Goal: Entertainment & Leisure: Browse casually

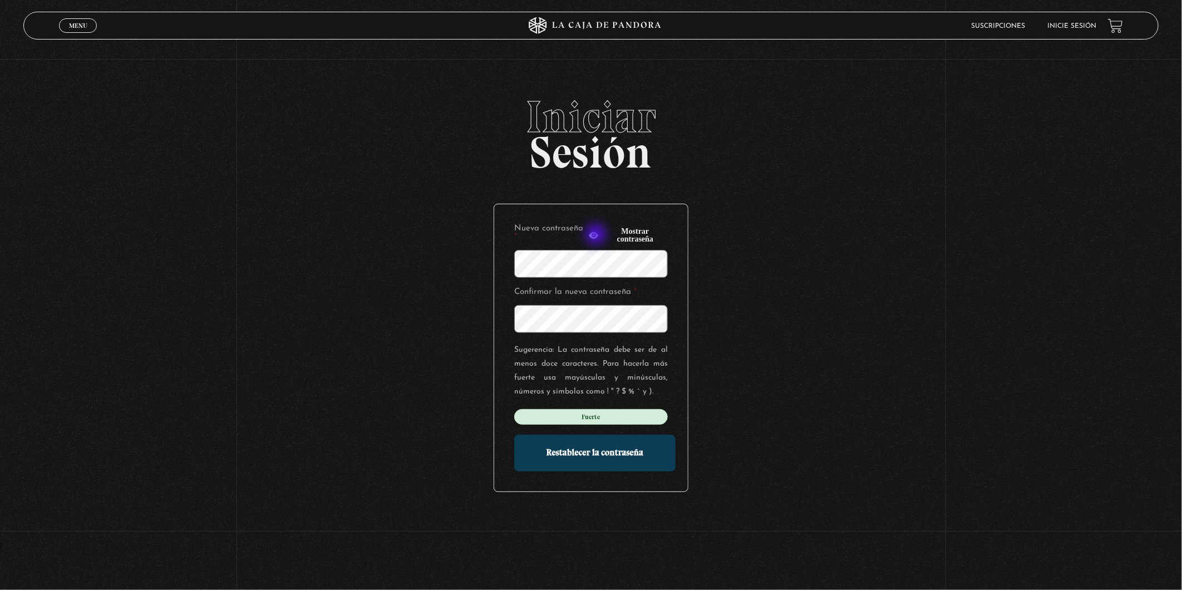
click at [597, 235] on icon "button" at bounding box center [594, 235] width 10 height 7
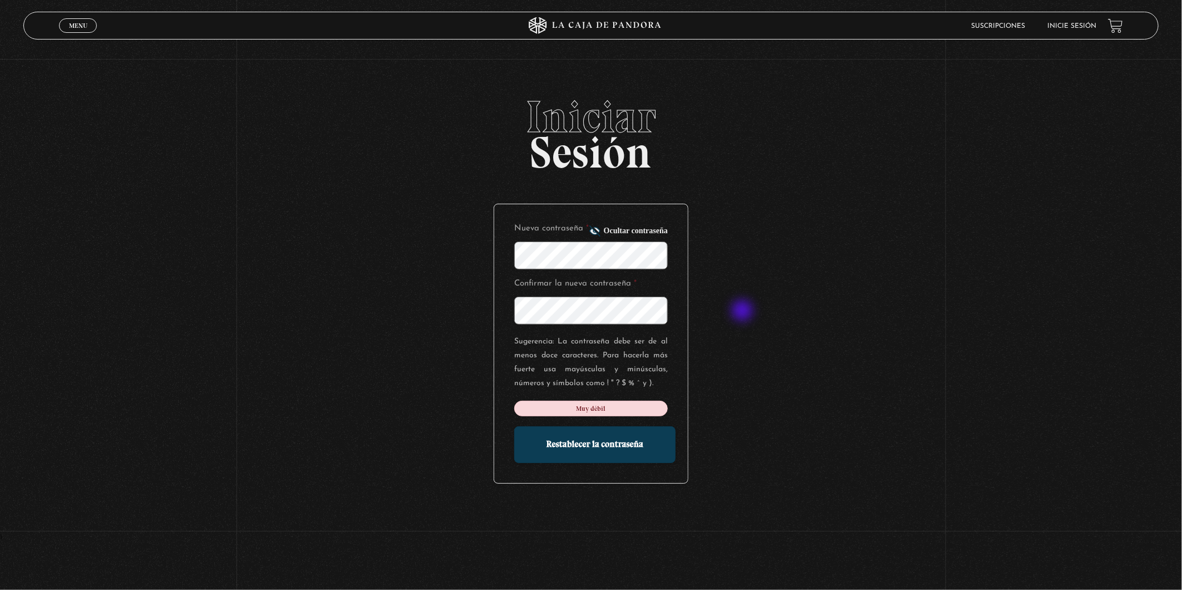
click at [744, 312] on div "Iniciar Sesión Nueva contraseña * Ocultar contraseña Confirmar la nueva contras…" at bounding box center [591, 314] width 1182 height 439
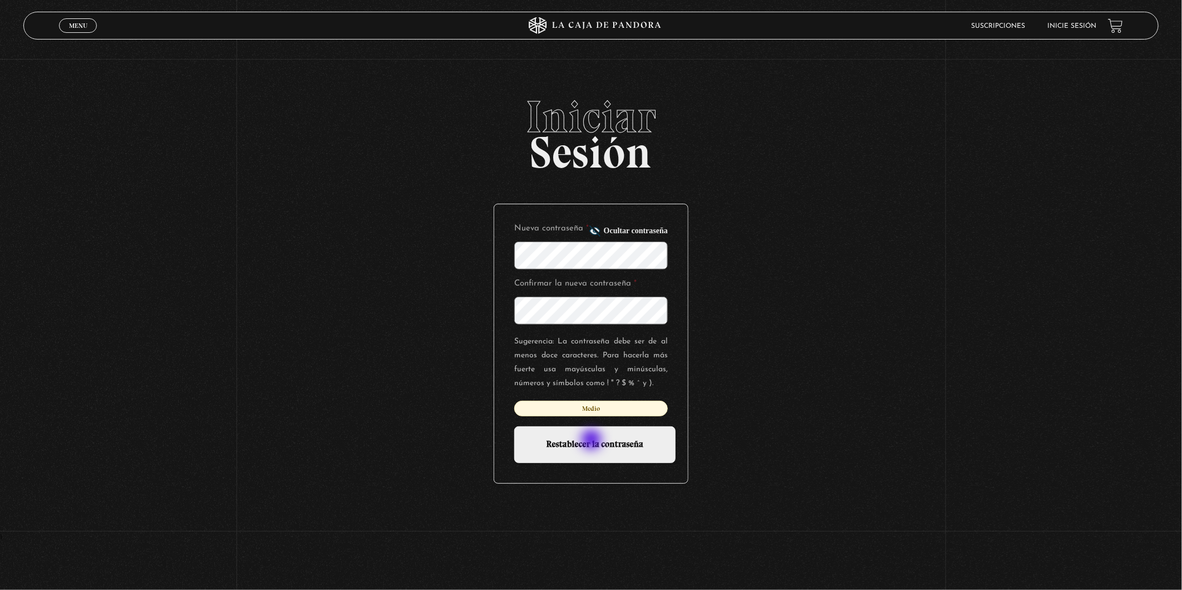
click at [593, 441] on input "Restablecer la contraseña" at bounding box center [594, 444] width 161 height 37
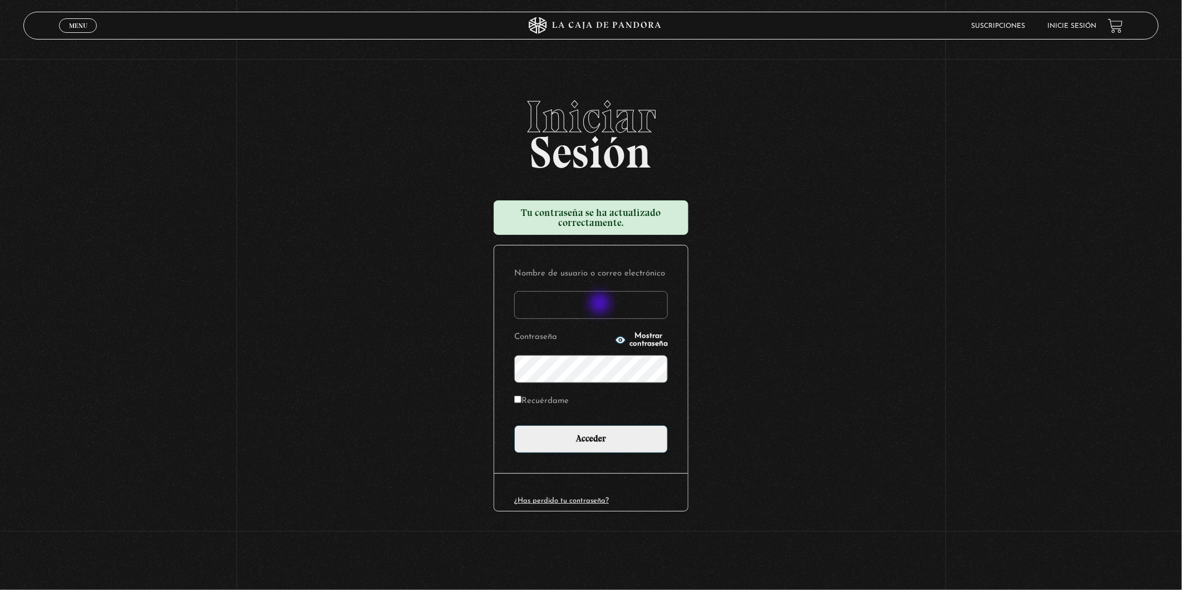
click at [601, 304] on input "Nombre de usuario o correo electrónico" at bounding box center [591, 305] width 154 height 28
type input "carher88@gmail.com"
click at [616, 338] on icon "button" at bounding box center [621, 340] width 10 height 7
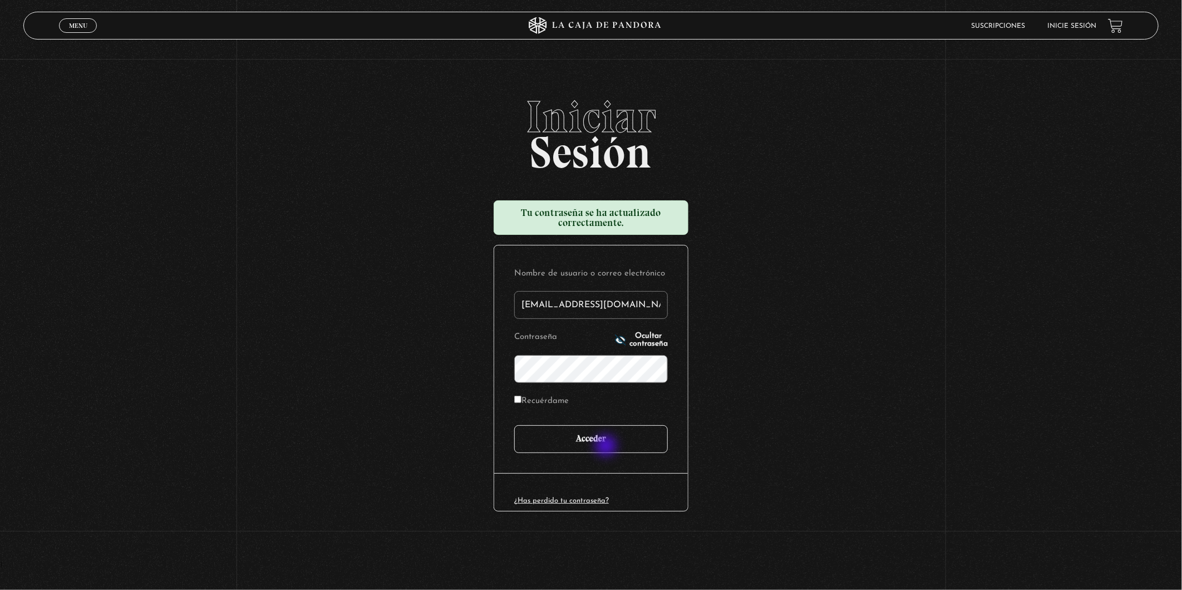
click at [607, 447] on input "Acceder" at bounding box center [591, 439] width 154 height 28
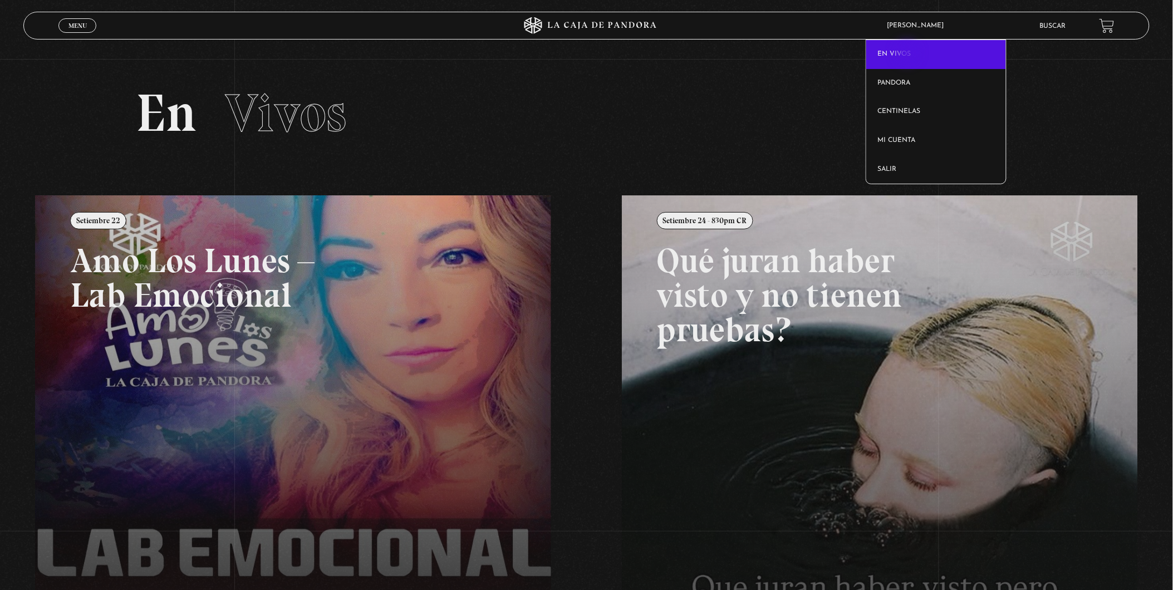
click at [909, 54] on link "En vivos" at bounding box center [936, 54] width 140 height 29
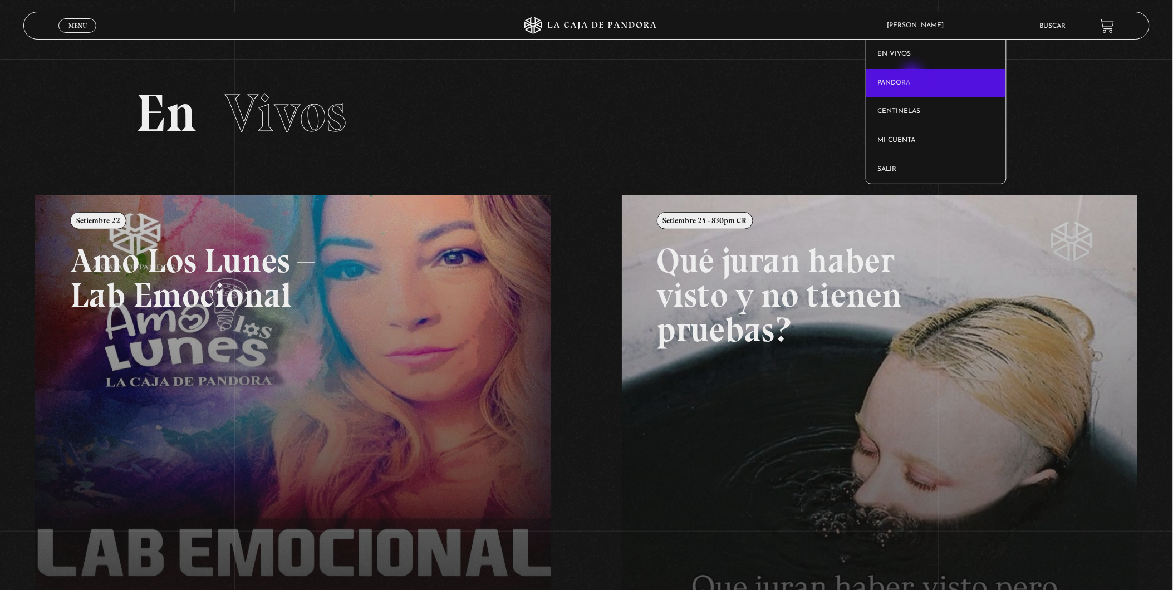
click at [914, 76] on link "Pandora" at bounding box center [936, 83] width 140 height 29
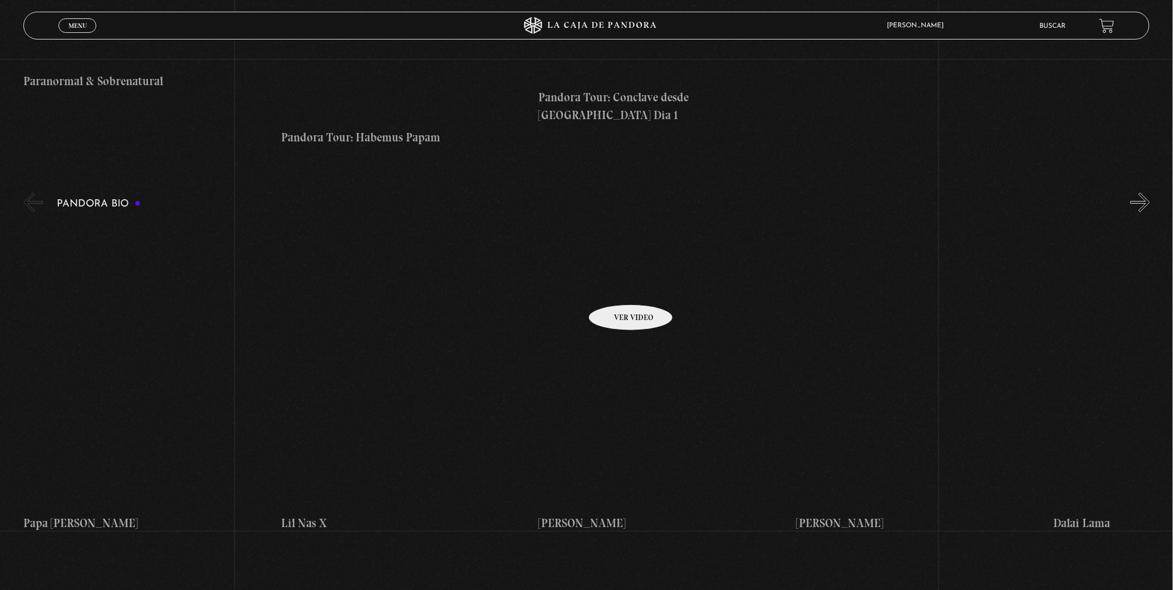
scroll to position [1257, 0]
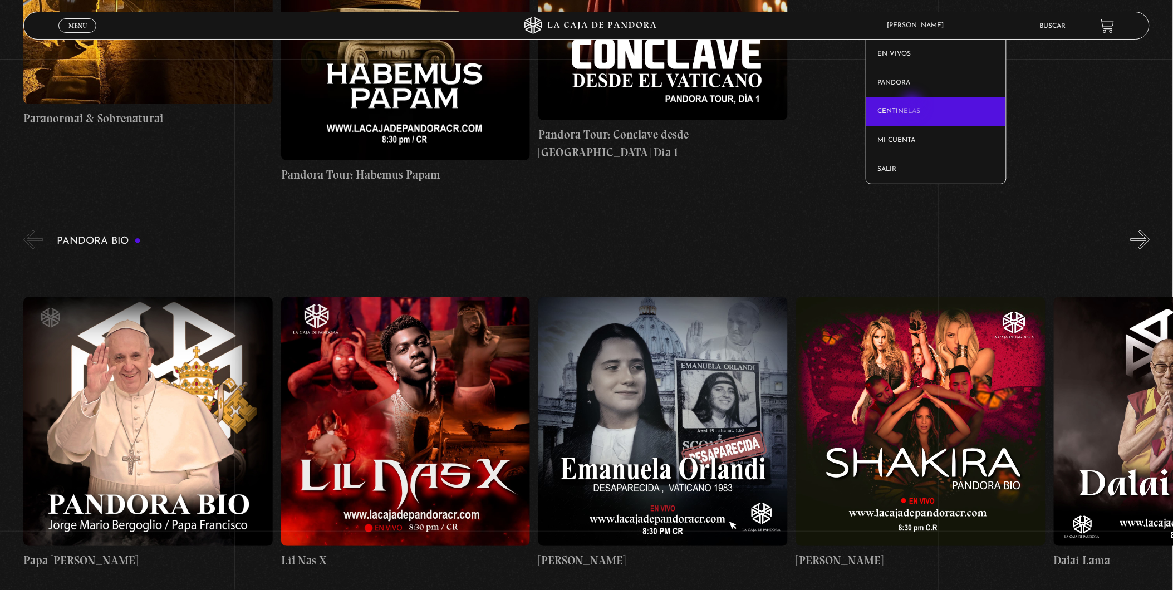
click at [914, 106] on link "Centinelas" at bounding box center [936, 111] width 140 height 29
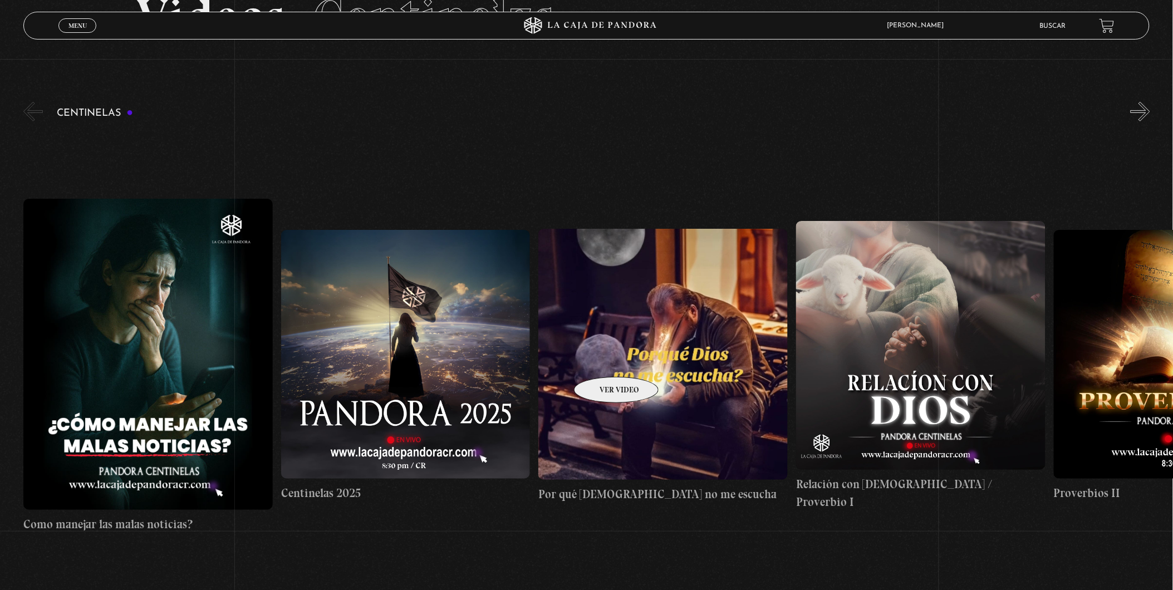
scroll to position [65, 0]
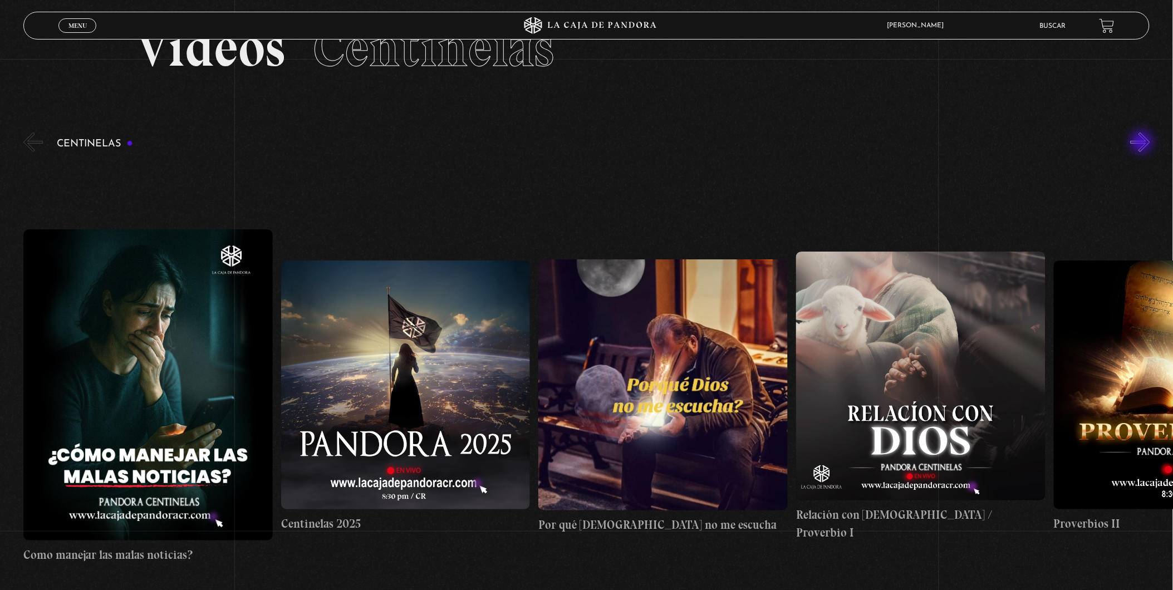
click at [1143, 143] on button "»" at bounding box center [1140, 142] width 19 height 19
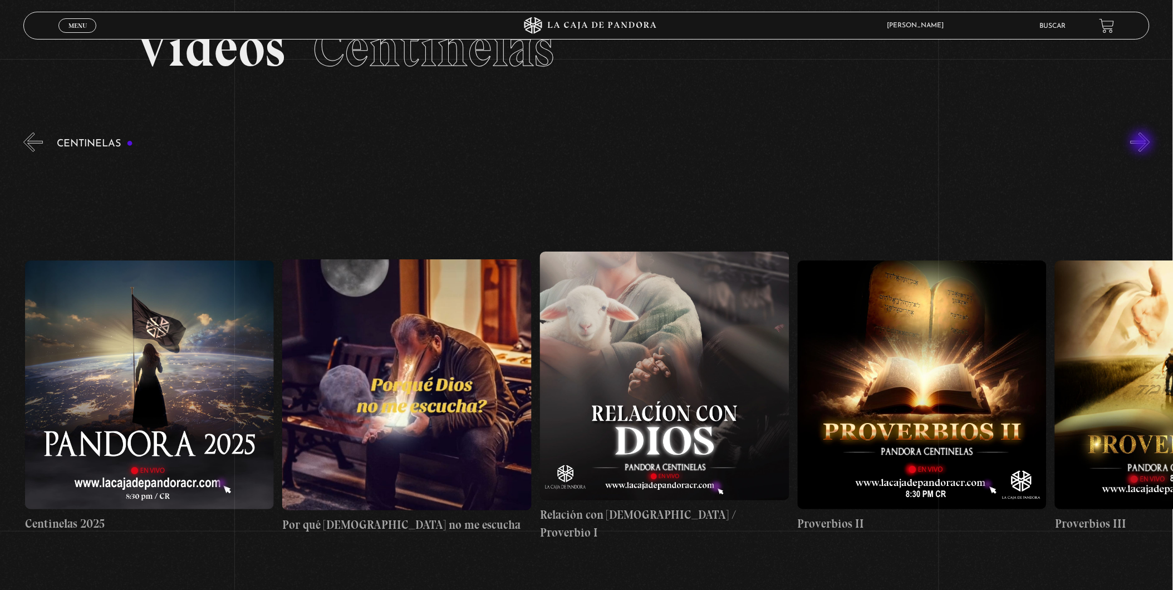
click at [1143, 143] on button "»" at bounding box center [1140, 142] width 19 height 19
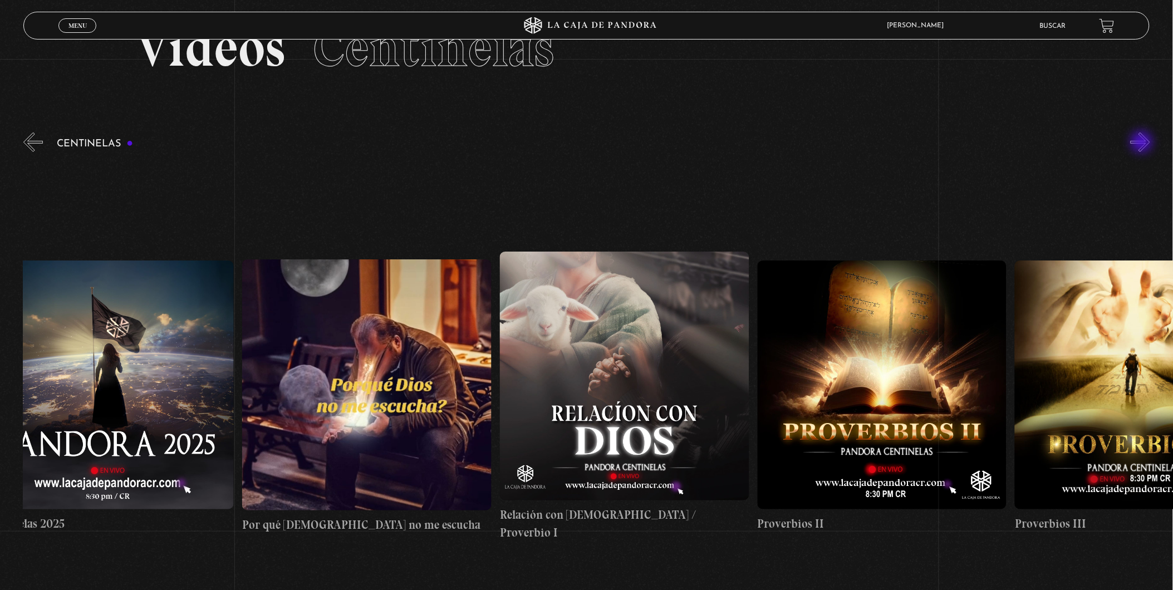
click at [1143, 143] on button "»" at bounding box center [1140, 142] width 19 height 19
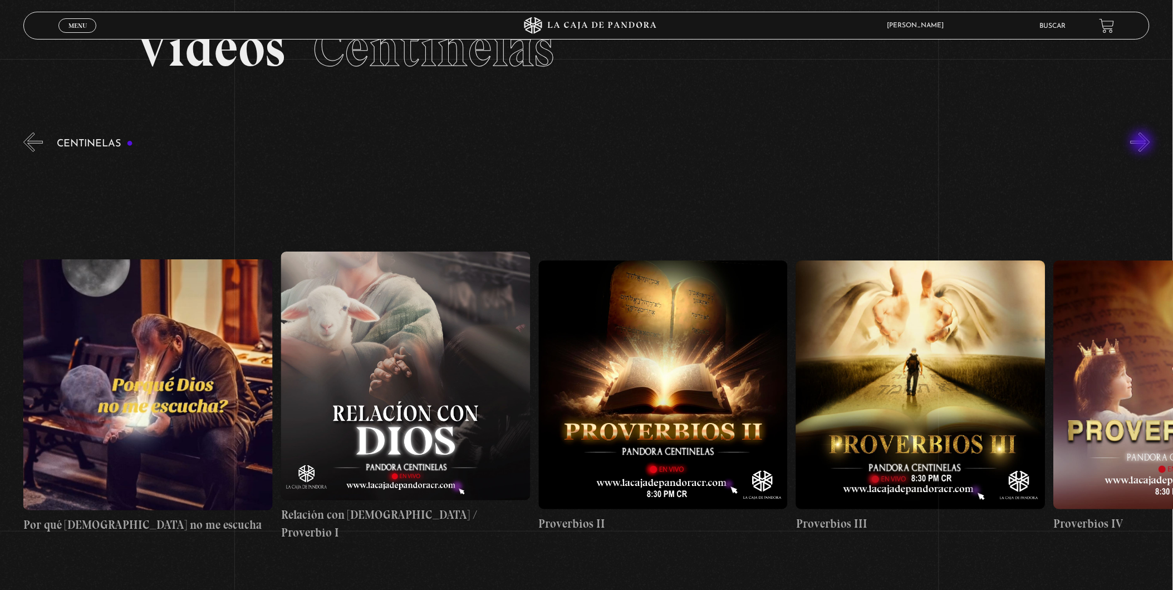
click at [1143, 143] on button "»" at bounding box center [1140, 142] width 19 height 19
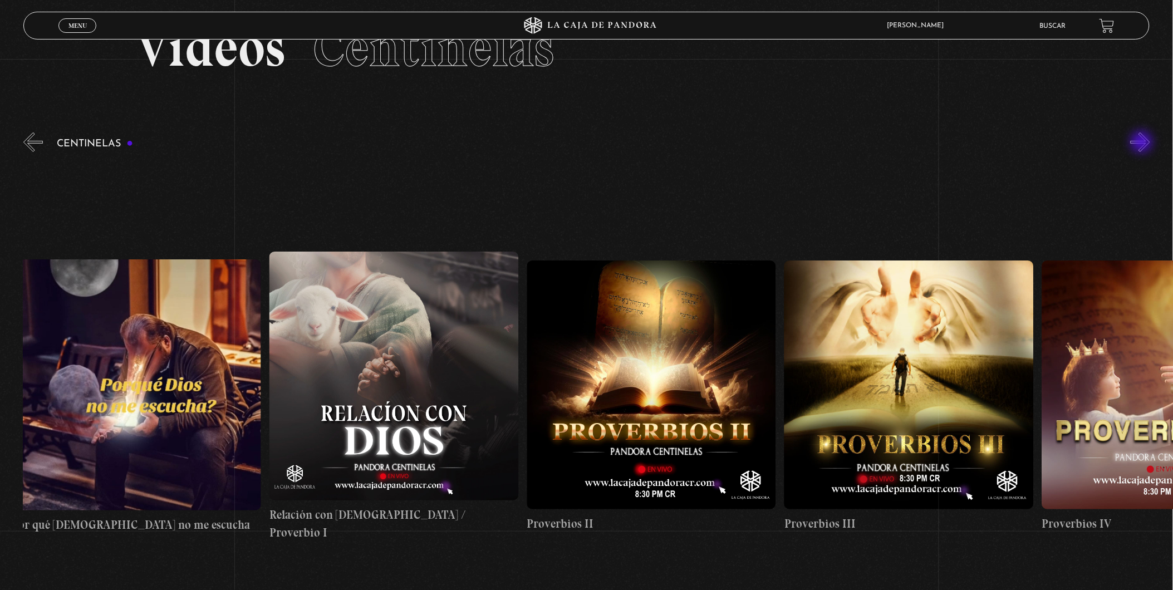
click at [1143, 143] on button "»" at bounding box center [1140, 142] width 19 height 19
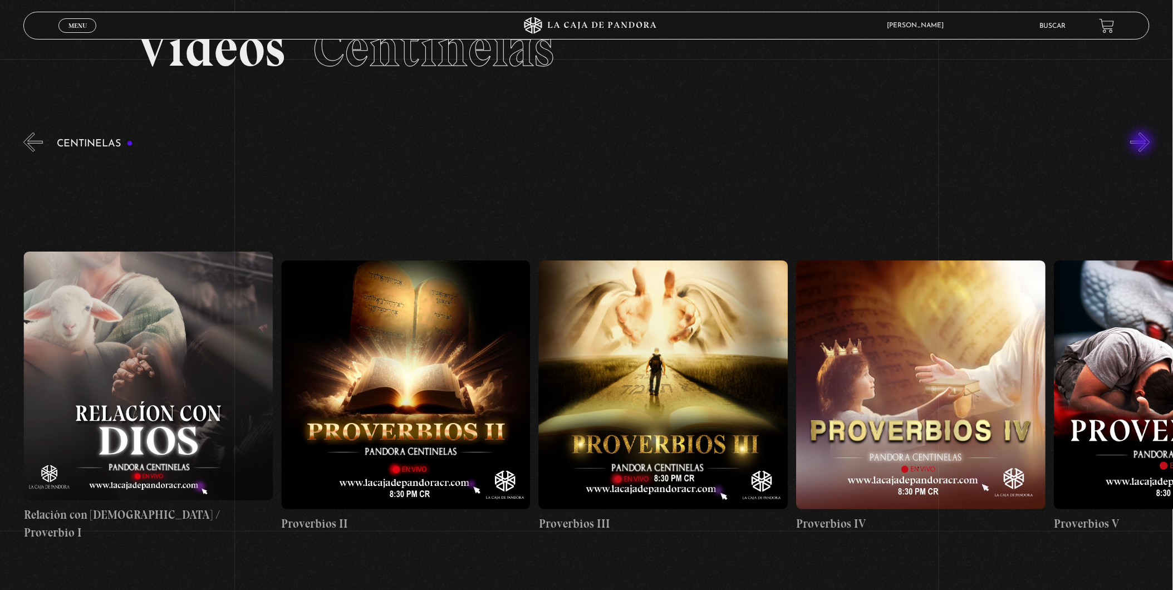
click at [1143, 143] on button "»" at bounding box center [1140, 142] width 19 height 19
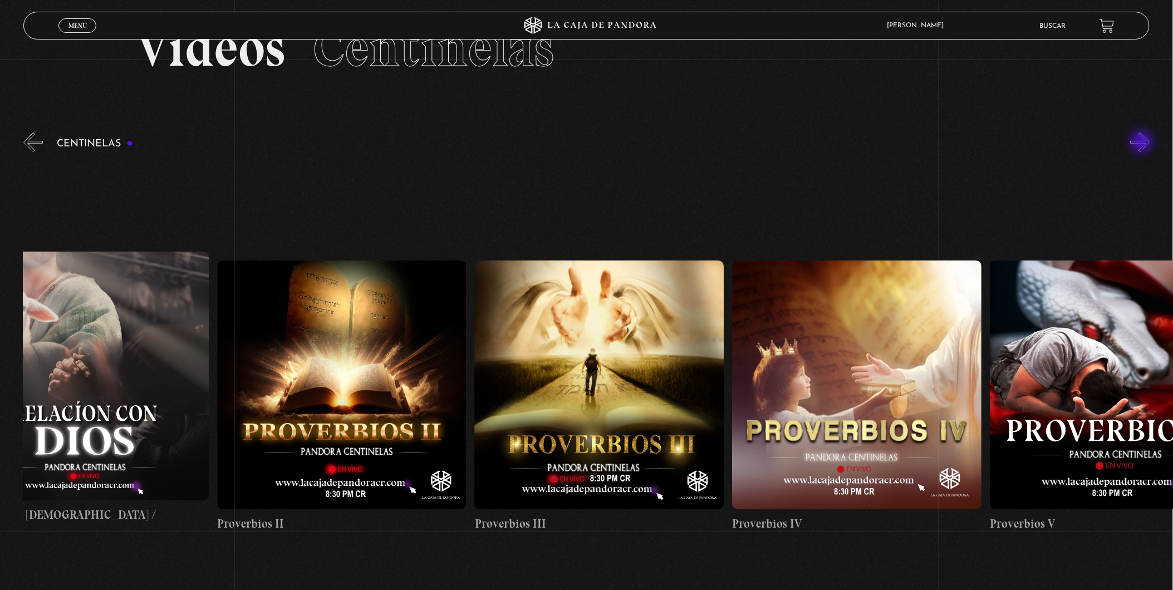
click at [1143, 143] on button "»" at bounding box center [1140, 142] width 19 height 19
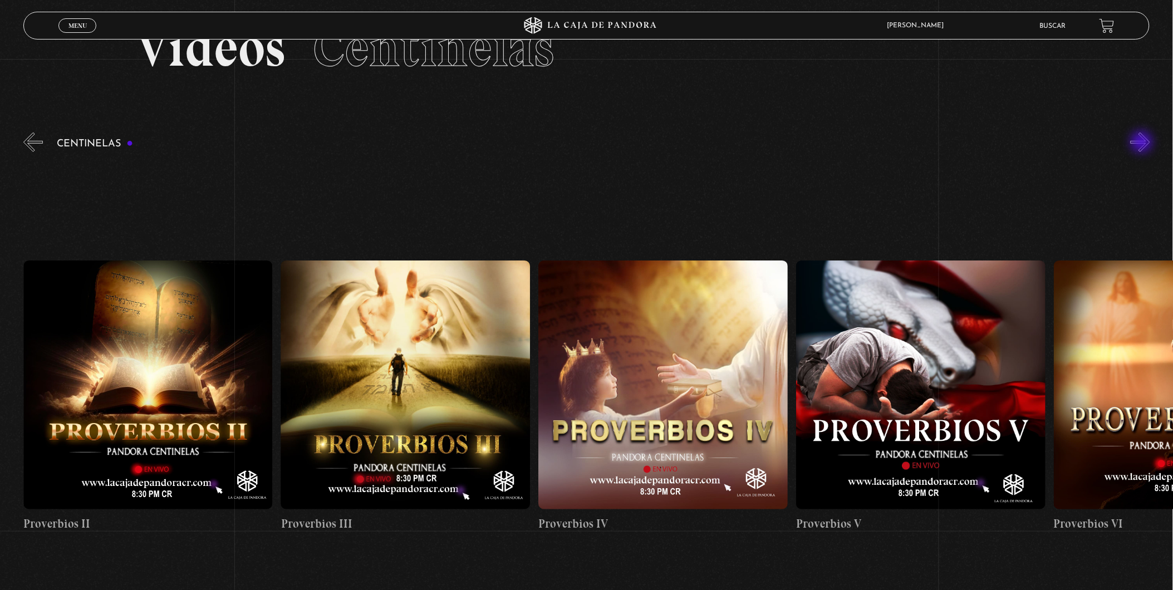
click at [1143, 143] on button "»" at bounding box center [1140, 142] width 19 height 19
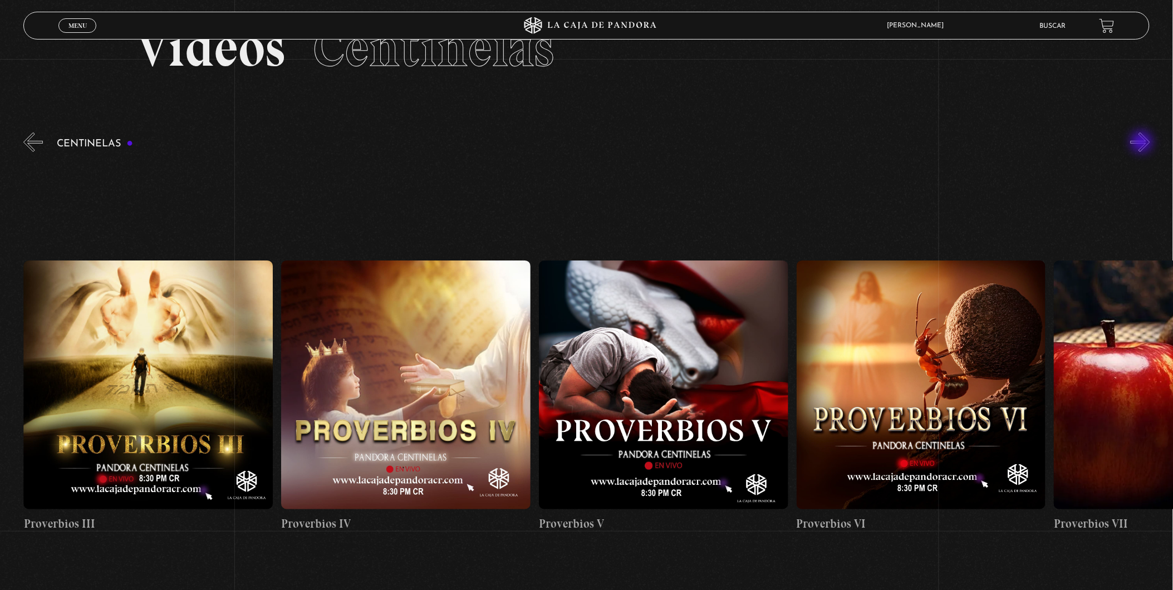
click at [1143, 143] on button "»" at bounding box center [1140, 142] width 19 height 19
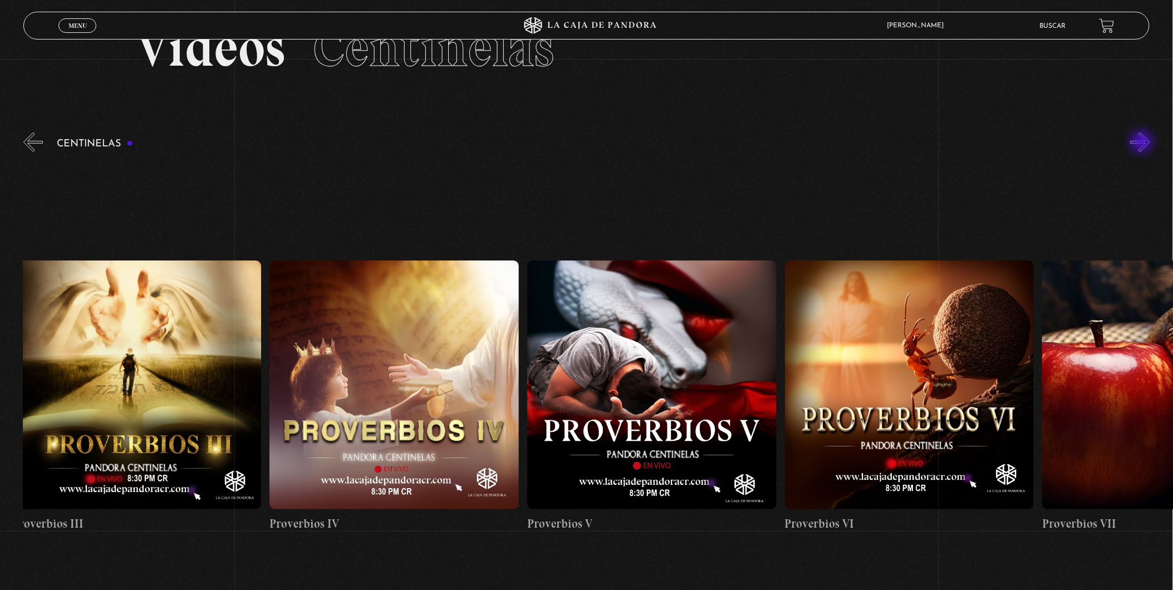
click at [1143, 143] on button "»" at bounding box center [1140, 142] width 19 height 19
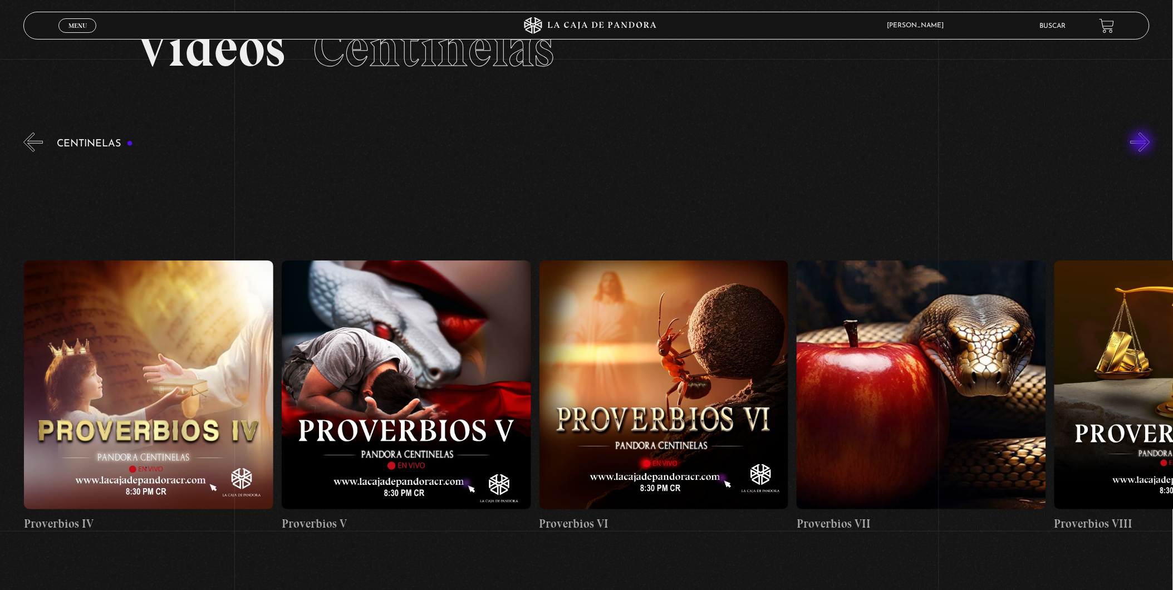
click at [1143, 143] on button "»" at bounding box center [1140, 142] width 19 height 19
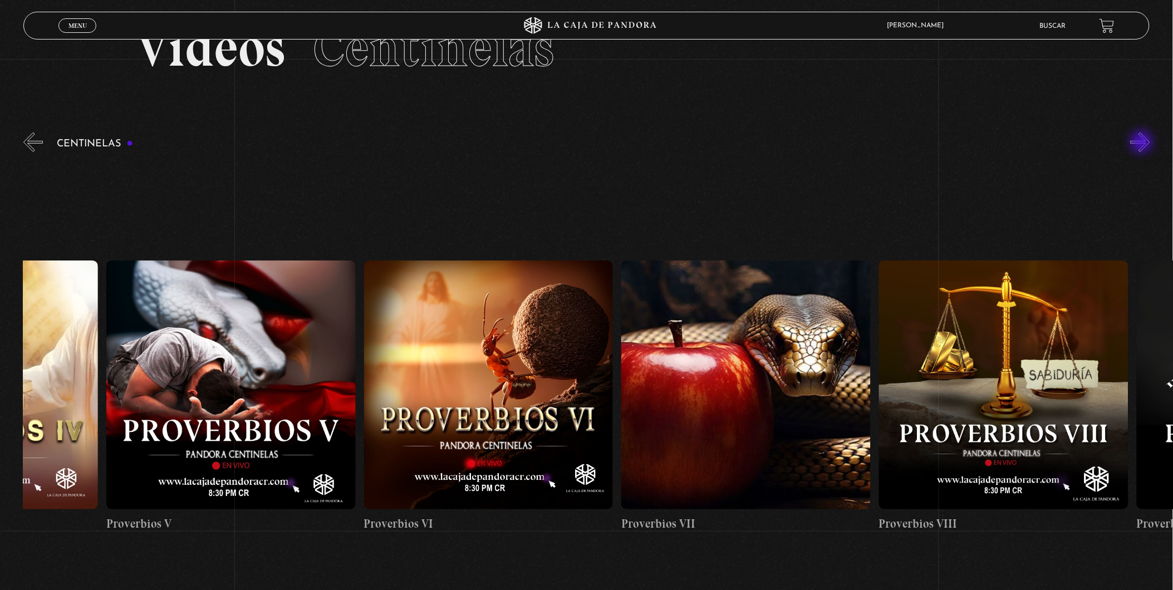
click at [1143, 143] on button "»" at bounding box center [1140, 142] width 19 height 19
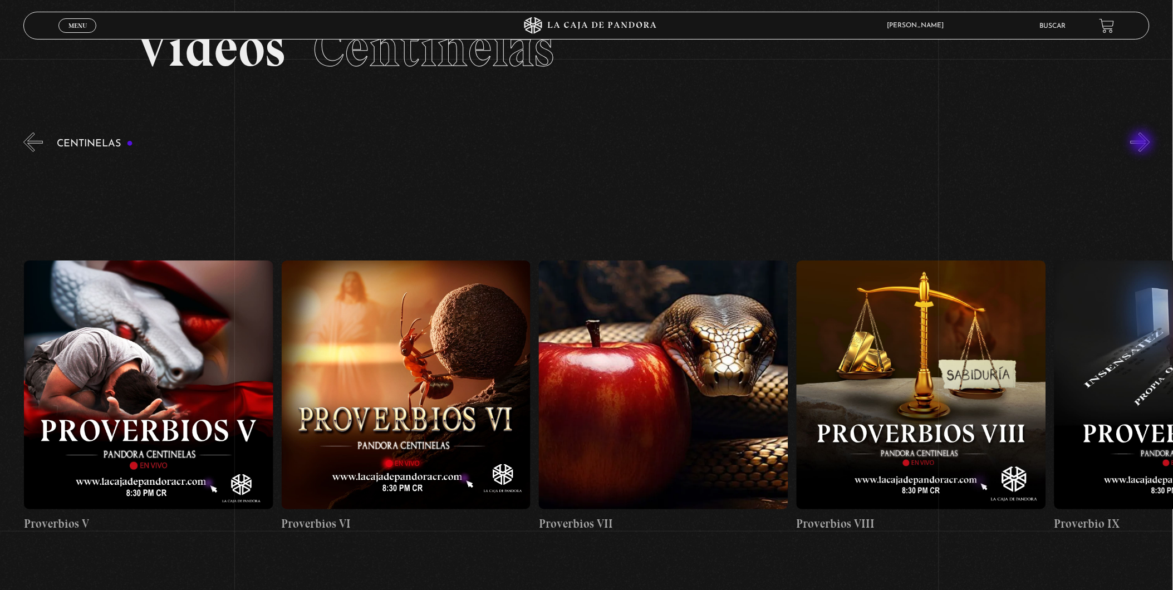
click at [1143, 143] on button "»" at bounding box center [1140, 142] width 19 height 19
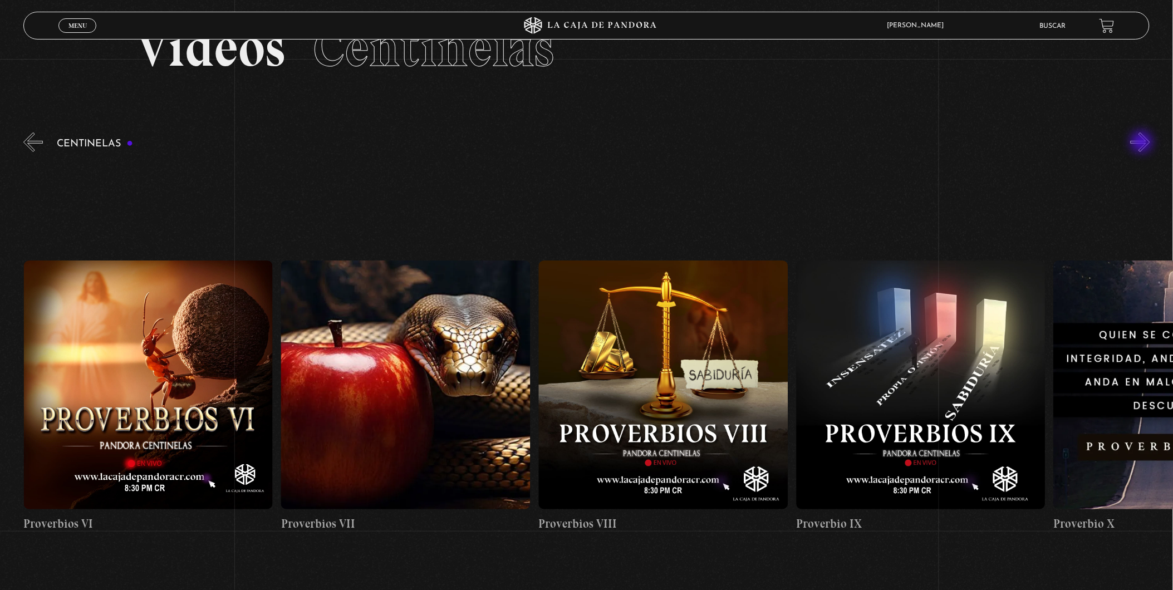
click at [1143, 143] on button "»" at bounding box center [1140, 142] width 19 height 19
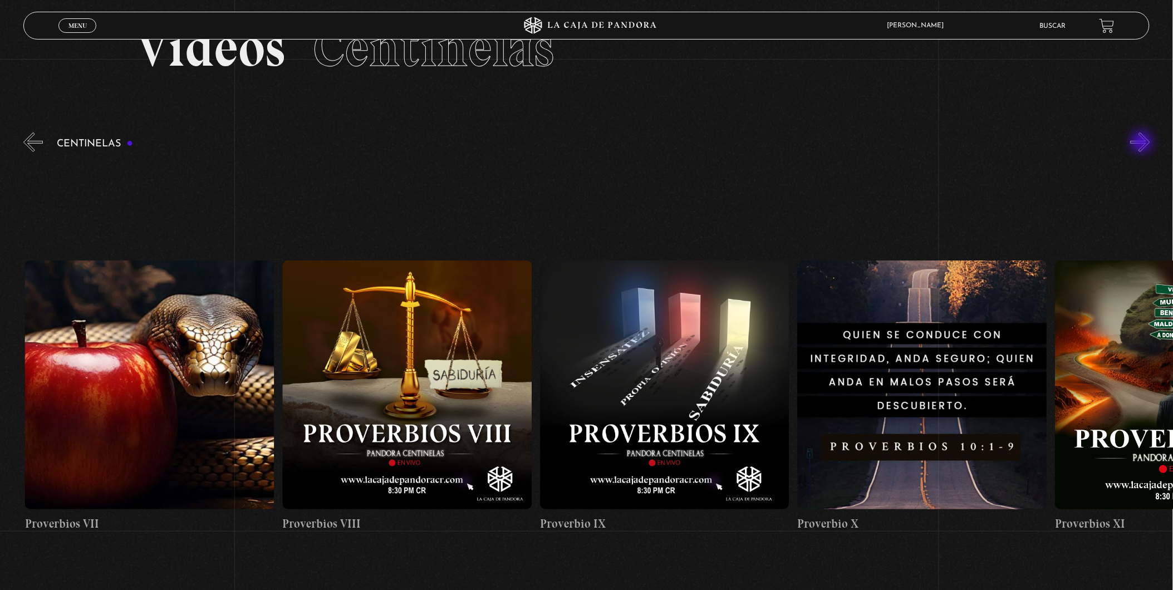
click at [1143, 143] on button "»" at bounding box center [1140, 142] width 19 height 19
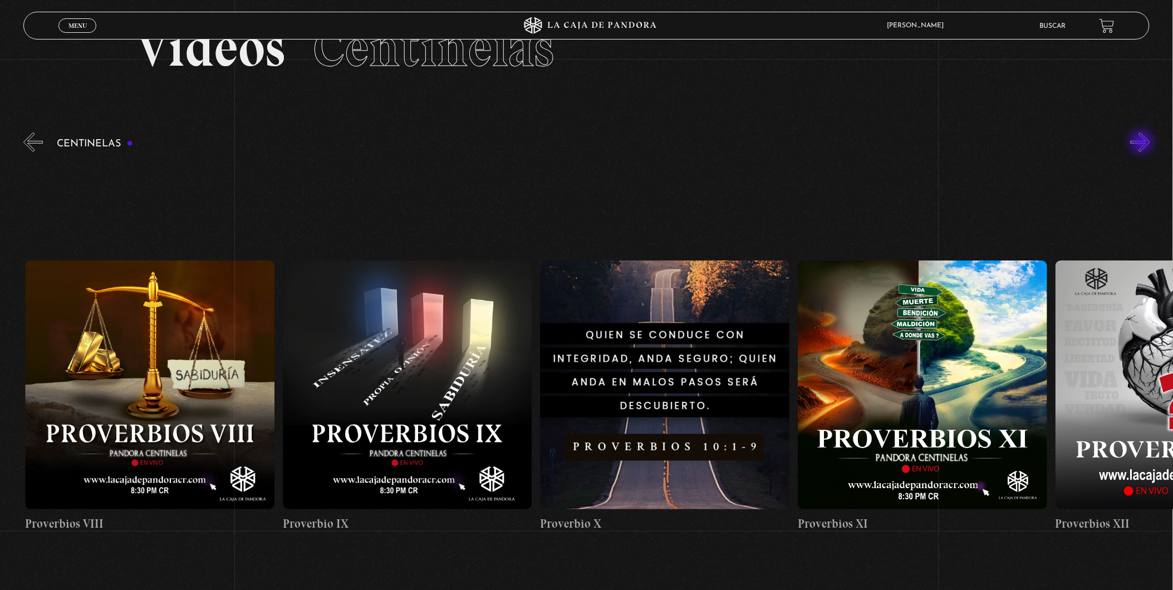
click at [1143, 143] on button "»" at bounding box center [1140, 142] width 19 height 19
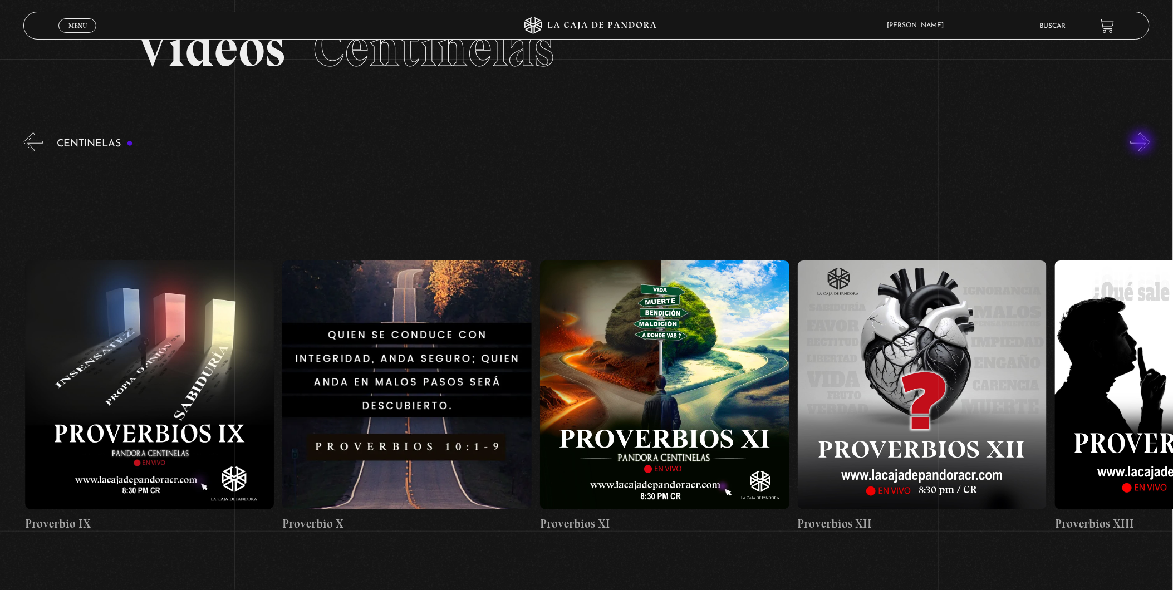
click at [1143, 143] on button "»" at bounding box center [1140, 142] width 19 height 19
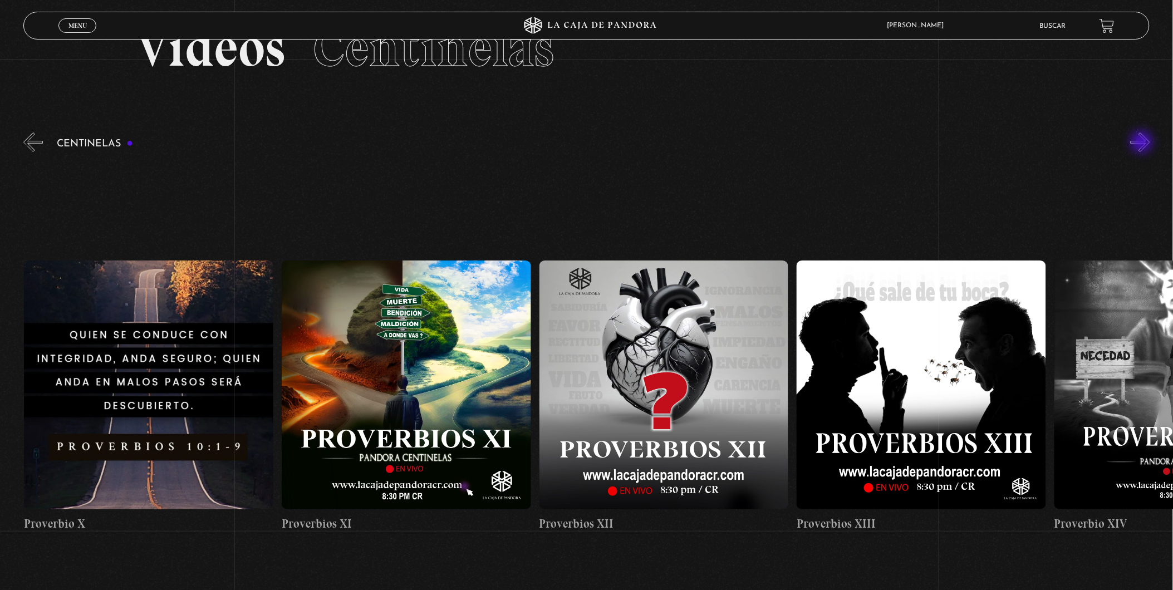
click at [1143, 143] on button "»" at bounding box center [1140, 142] width 19 height 19
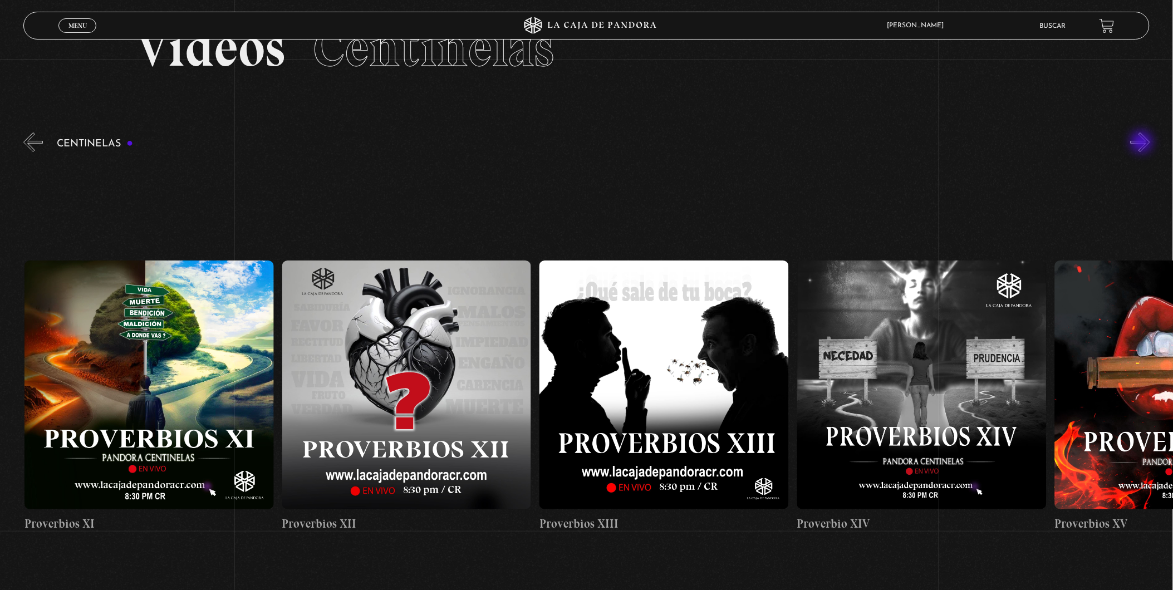
click at [1143, 143] on button "»" at bounding box center [1140, 142] width 19 height 19
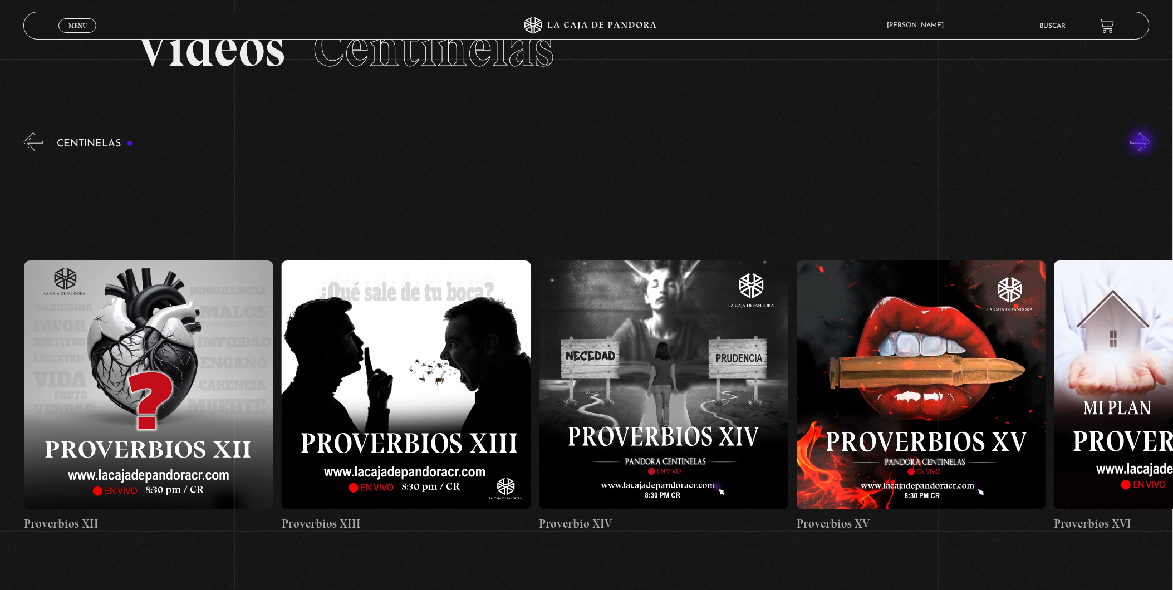
click at [1143, 143] on button "»" at bounding box center [1140, 142] width 19 height 19
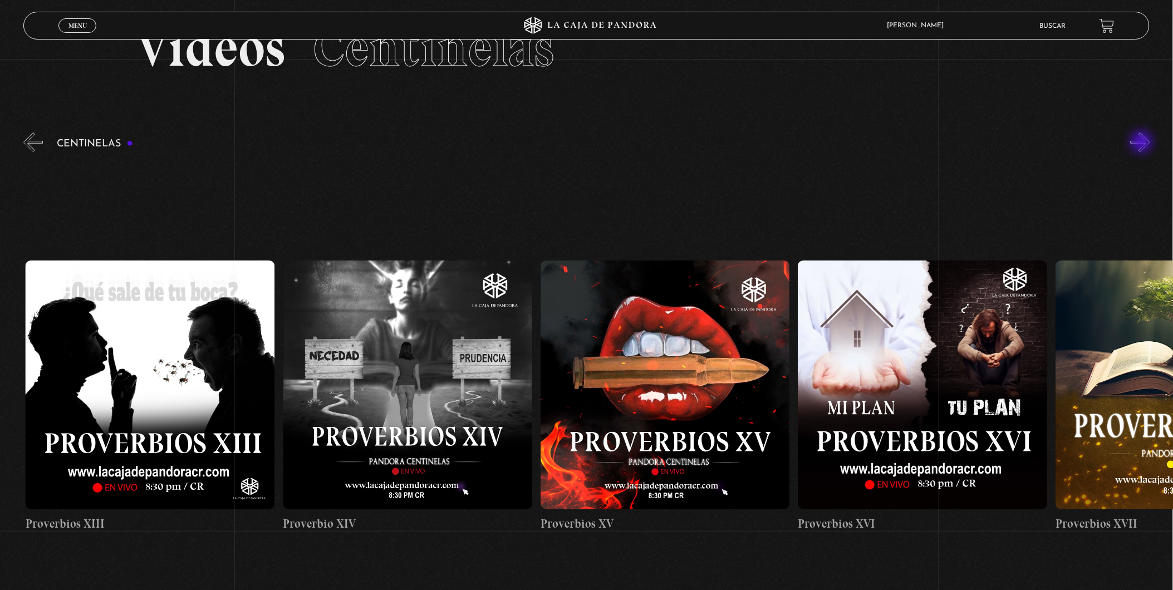
click at [1143, 143] on button "»" at bounding box center [1140, 142] width 19 height 19
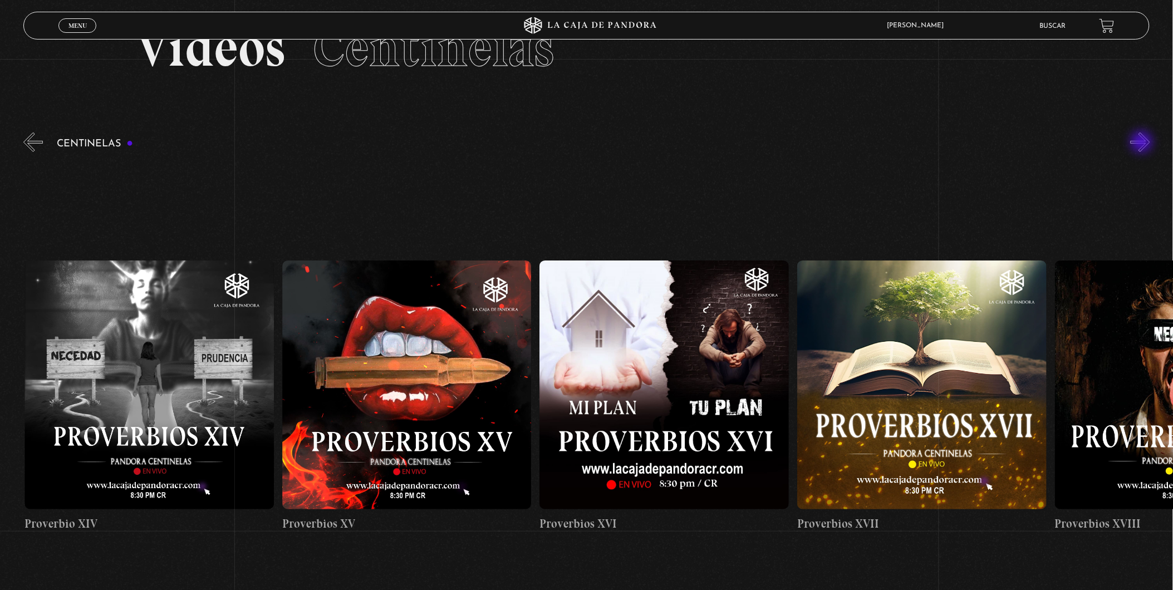
click at [1143, 143] on button "»" at bounding box center [1140, 142] width 19 height 19
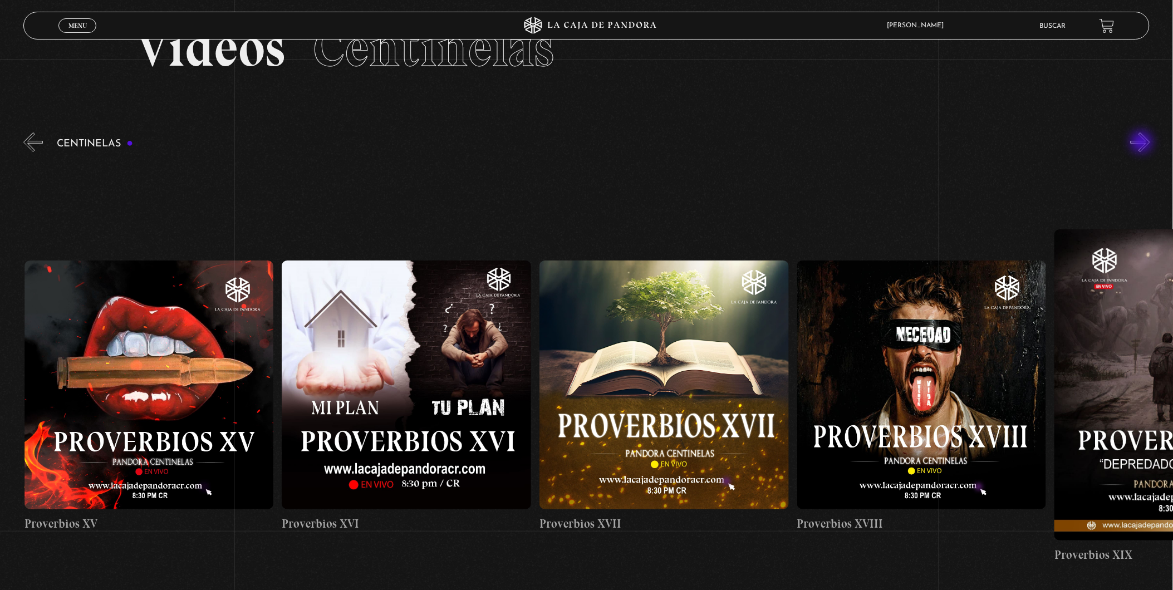
click at [1143, 143] on button "»" at bounding box center [1140, 142] width 19 height 19
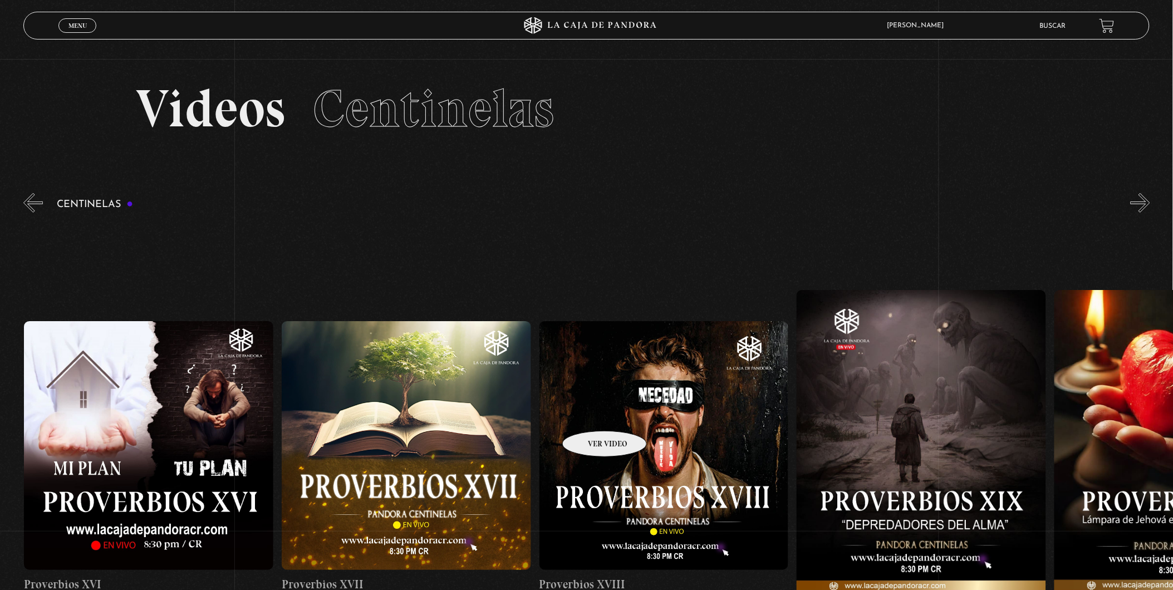
scroll to position [0, 0]
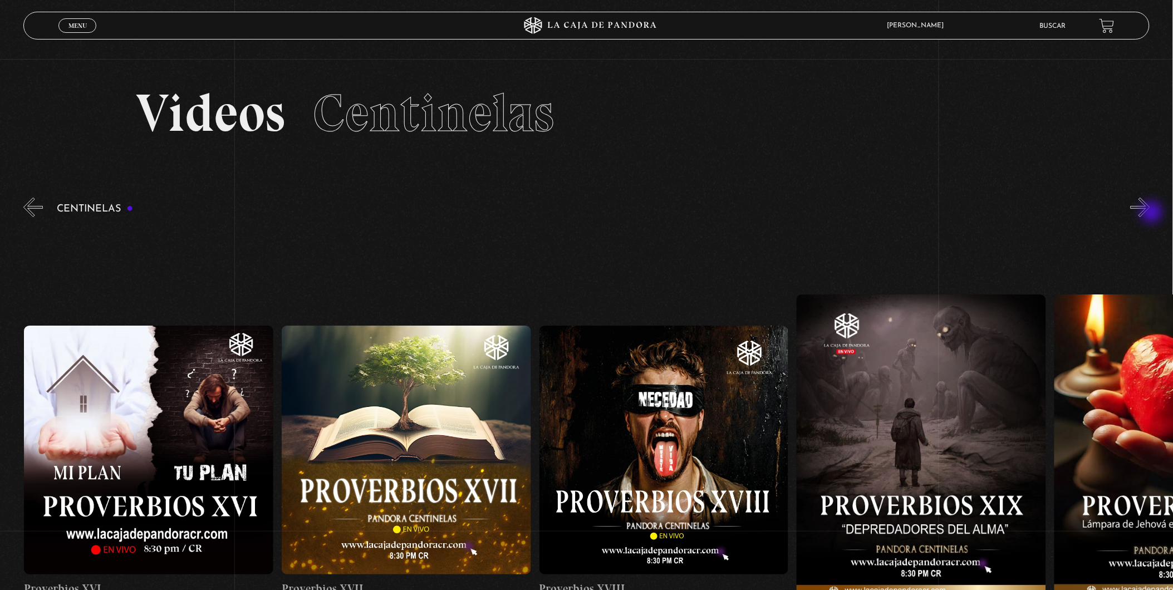
click at [1150, 213] on button "»" at bounding box center [1140, 207] width 19 height 19
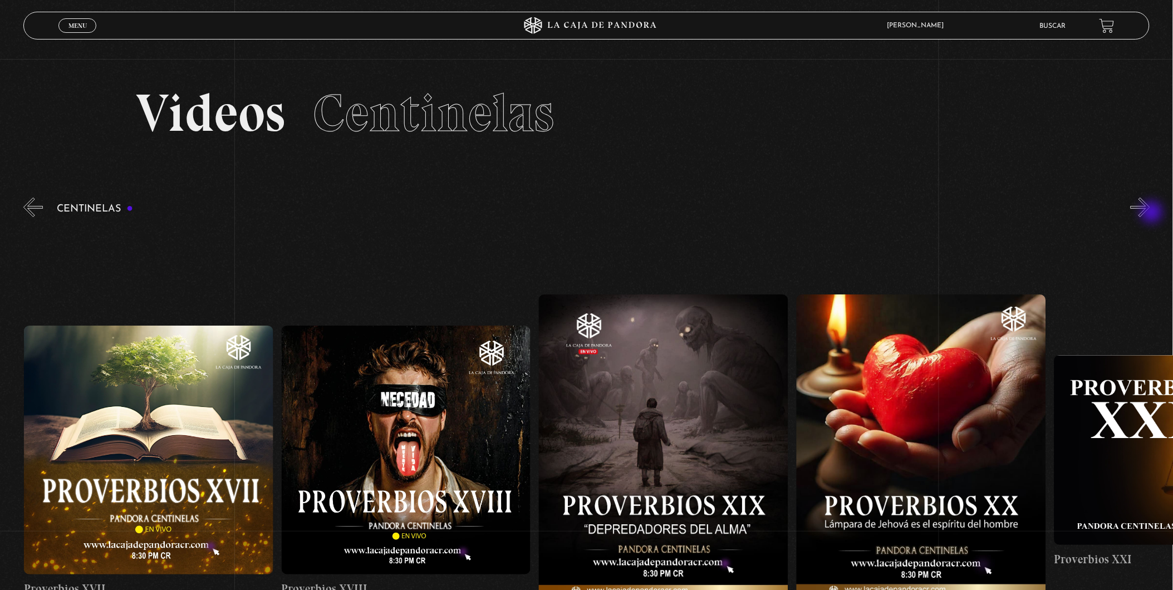
click at [1150, 213] on button "»" at bounding box center [1140, 207] width 19 height 19
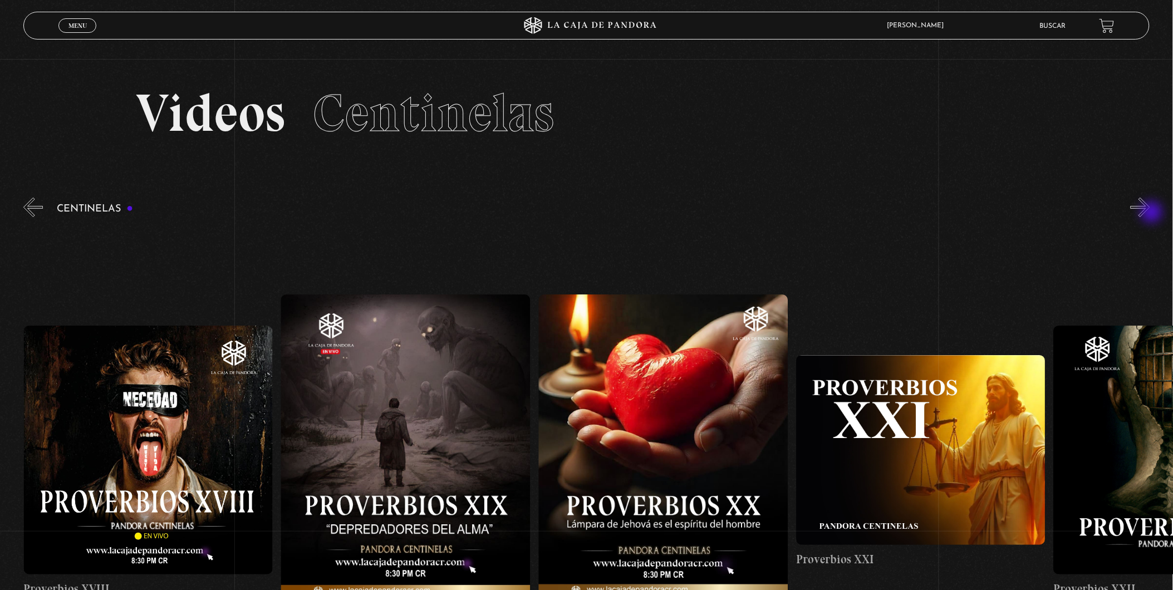
click at [1150, 213] on button "»" at bounding box center [1140, 207] width 19 height 19
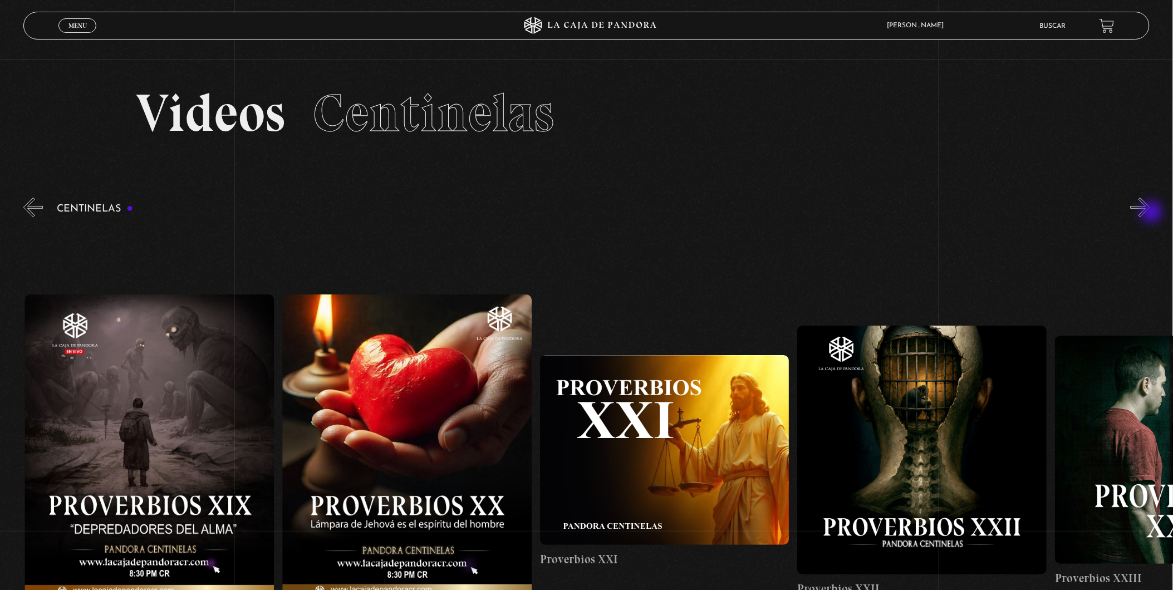
click at [1150, 213] on button "»" at bounding box center [1140, 207] width 19 height 19
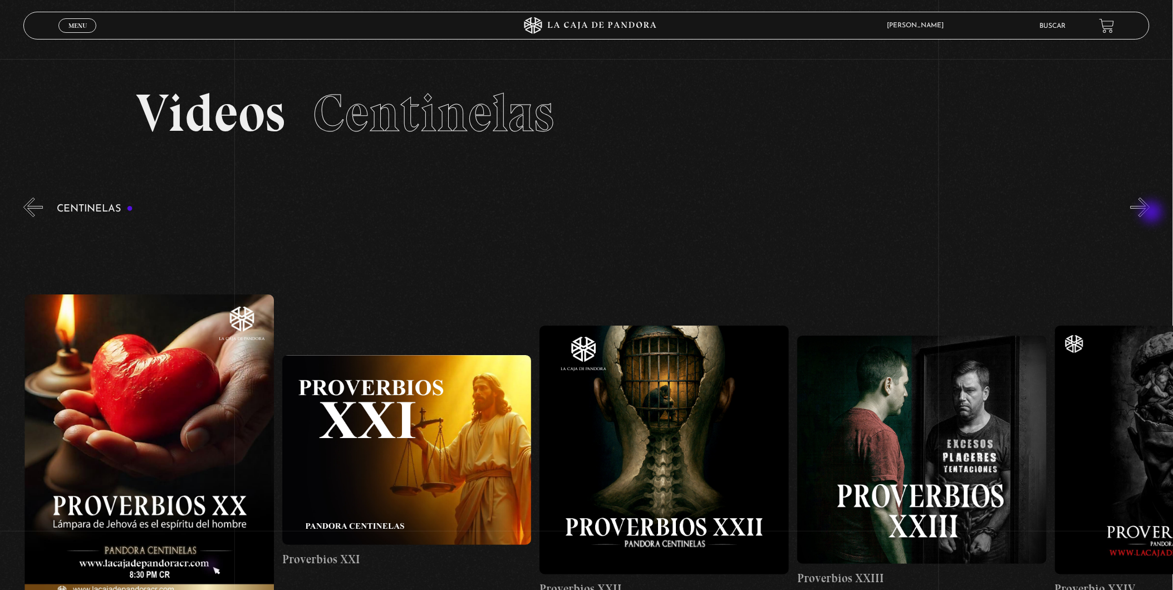
scroll to position [0, 5666]
click at [1150, 213] on button "»" at bounding box center [1140, 207] width 19 height 19
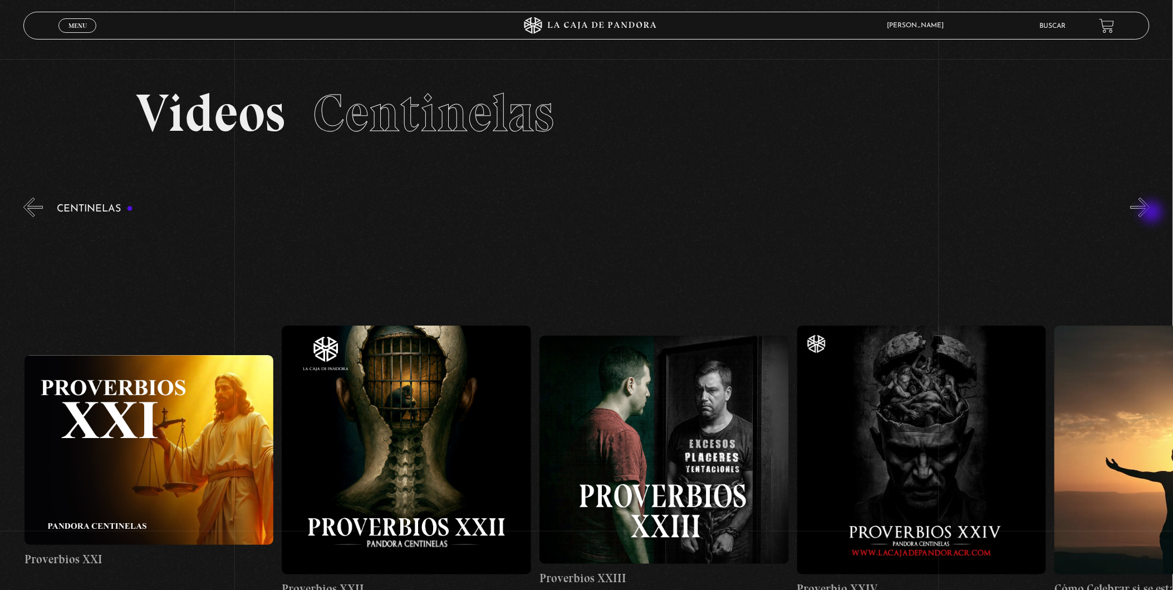
scroll to position [0, 5924]
click at [1150, 213] on button "»" at bounding box center [1140, 207] width 19 height 19
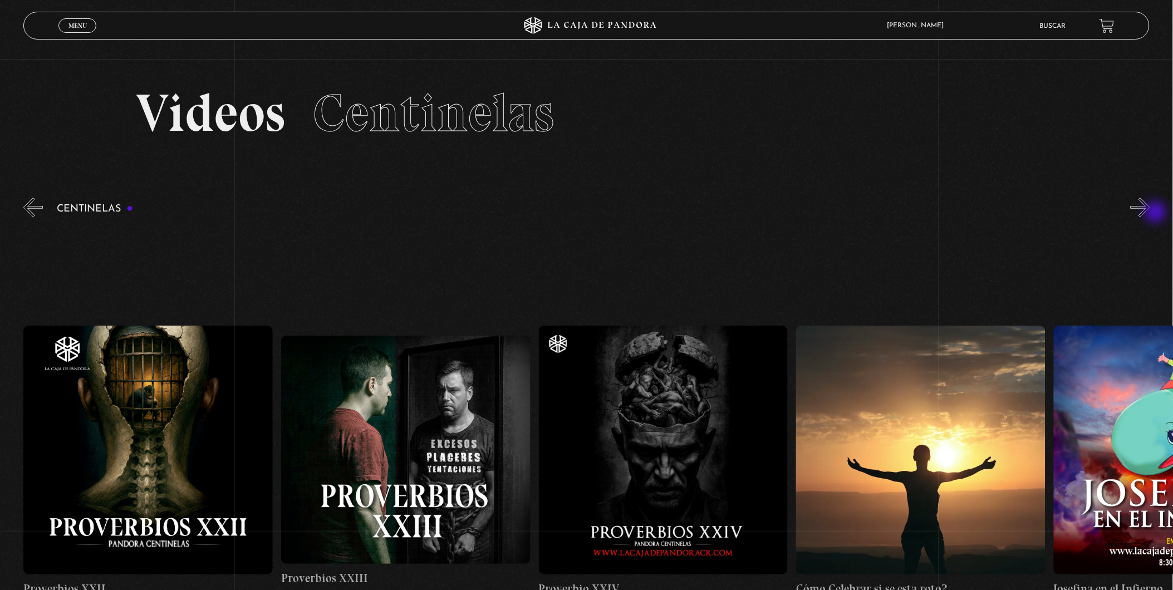
click at [1150, 213] on button "»" at bounding box center [1140, 207] width 19 height 19
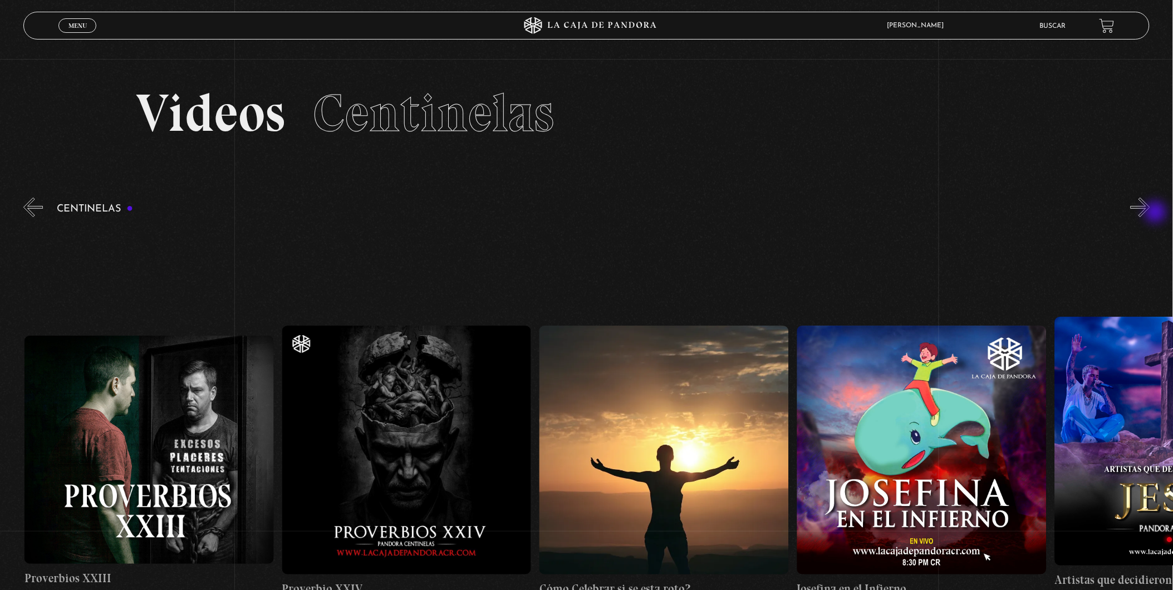
click at [1150, 213] on button "»" at bounding box center [1140, 207] width 19 height 19
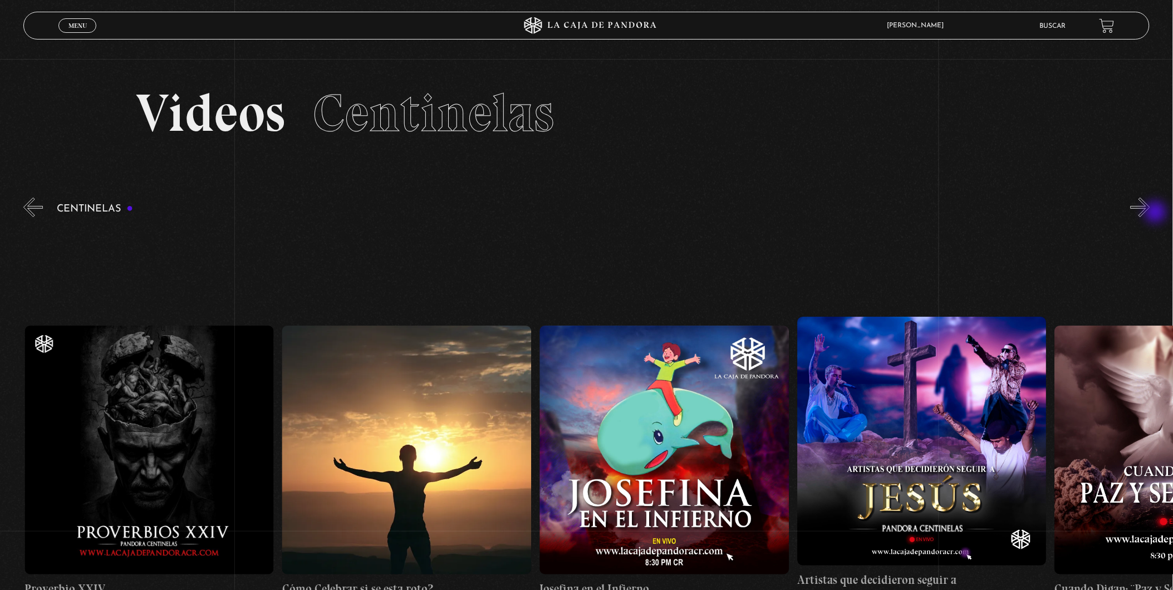
click at [1150, 213] on button "»" at bounding box center [1140, 207] width 19 height 19
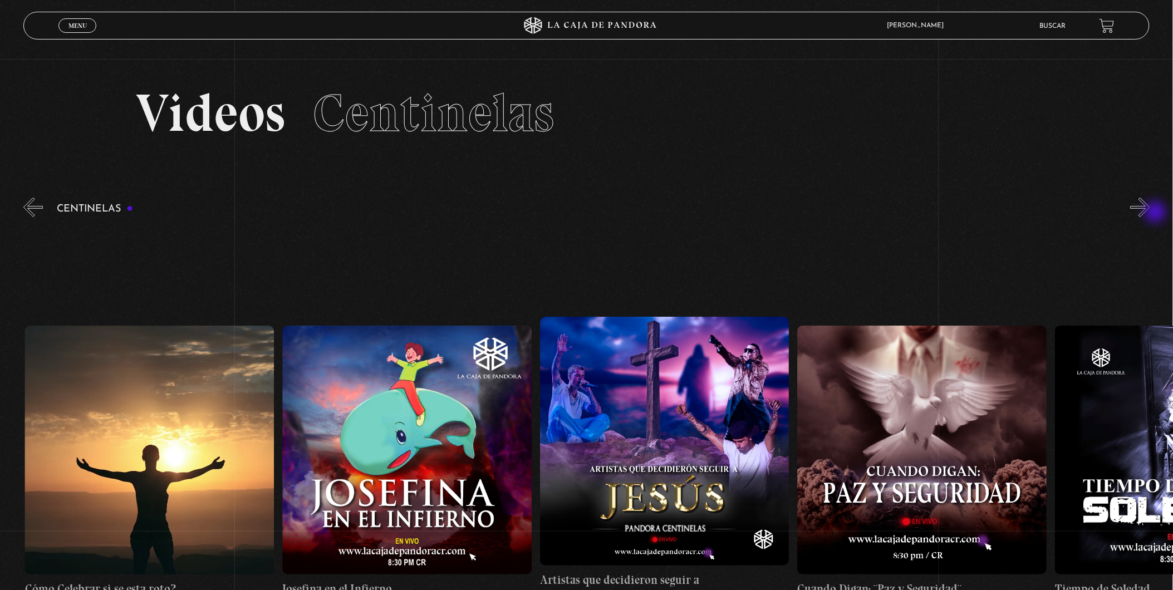
click at [1150, 213] on button "»" at bounding box center [1140, 207] width 19 height 19
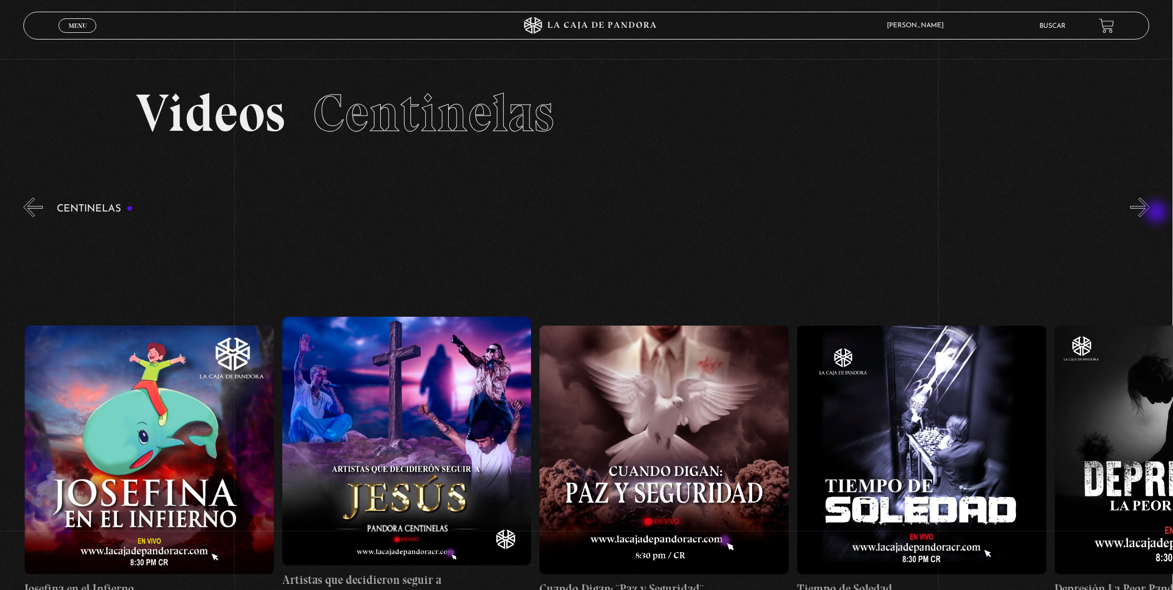
click at [1150, 213] on button "»" at bounding box center [1140, 207] width 19 height 19
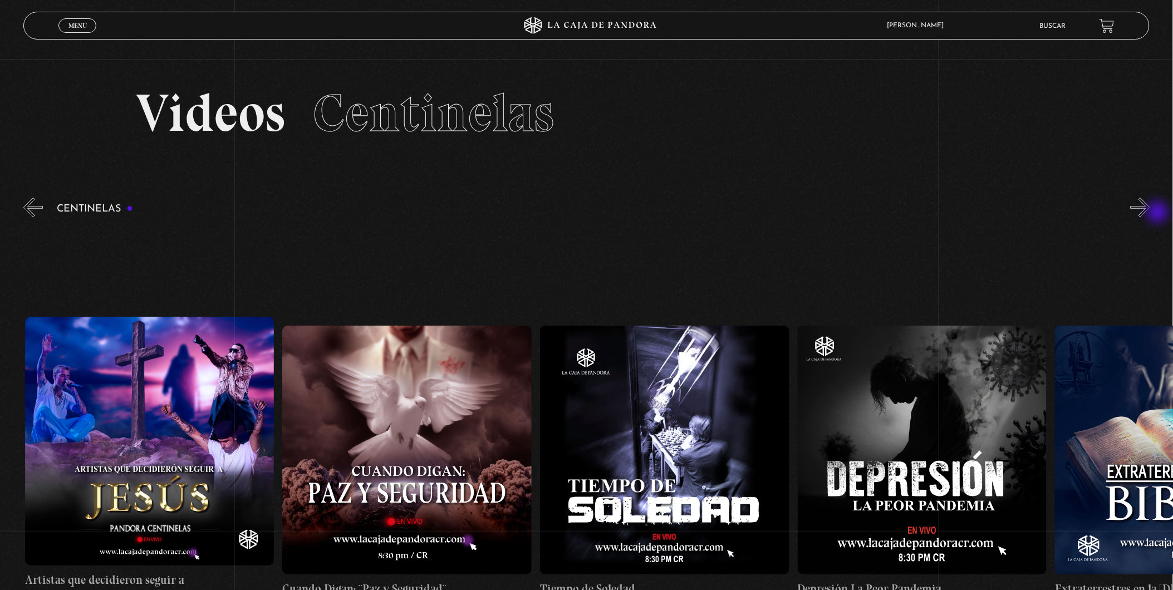
click at [1150, 213] on button "»" at bounding box center [1140, 207] width 19 height 19
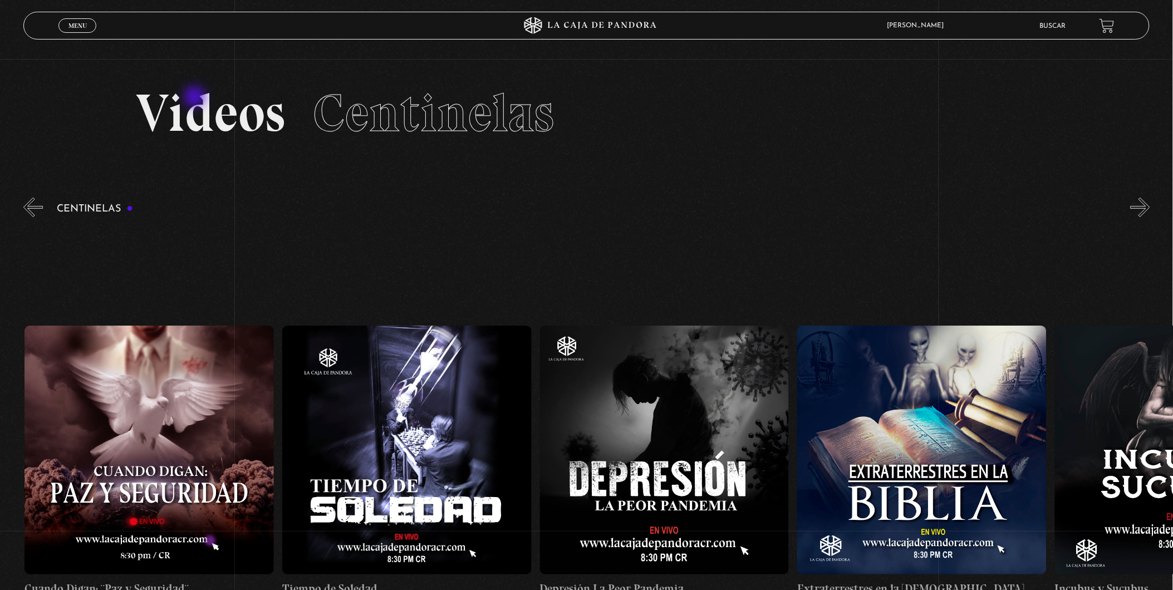
scroll to position [0, 7727]
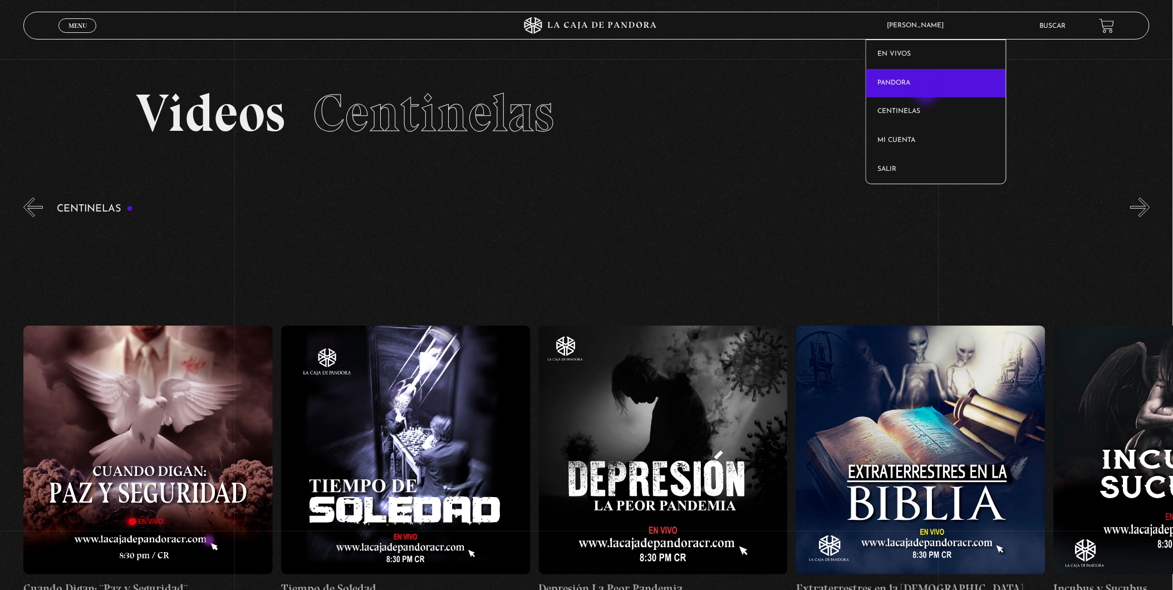
click at [928, 94] on link "Pandora" at bounding box center [936, 83] width 140 height 29
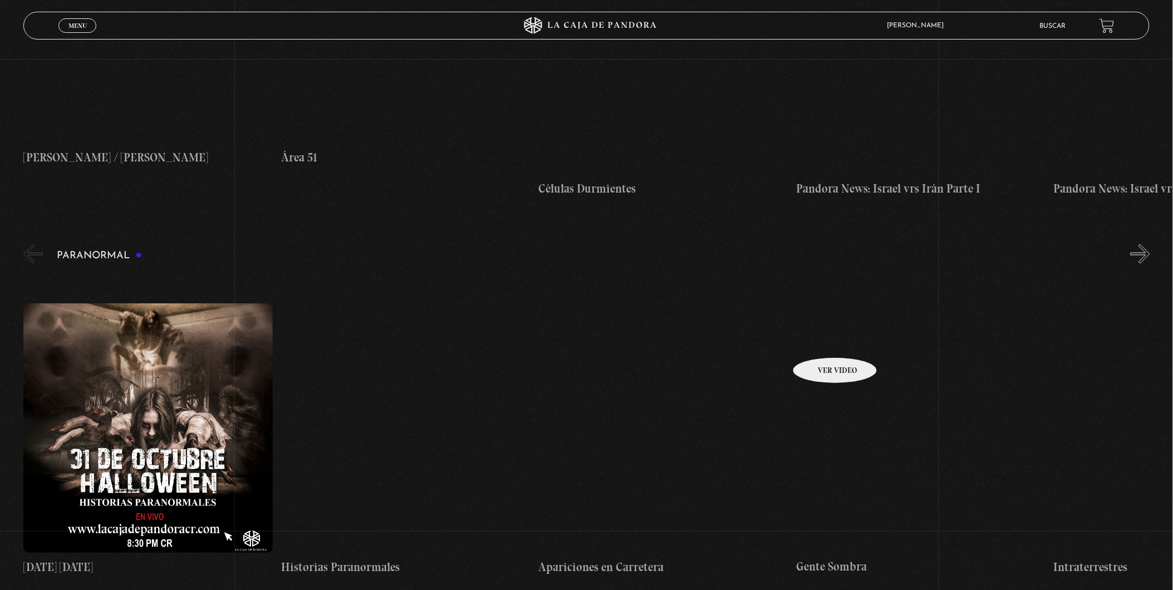
scroll to position [371, 0]
